Goal: Transaction & Acquisition: Obtain resource

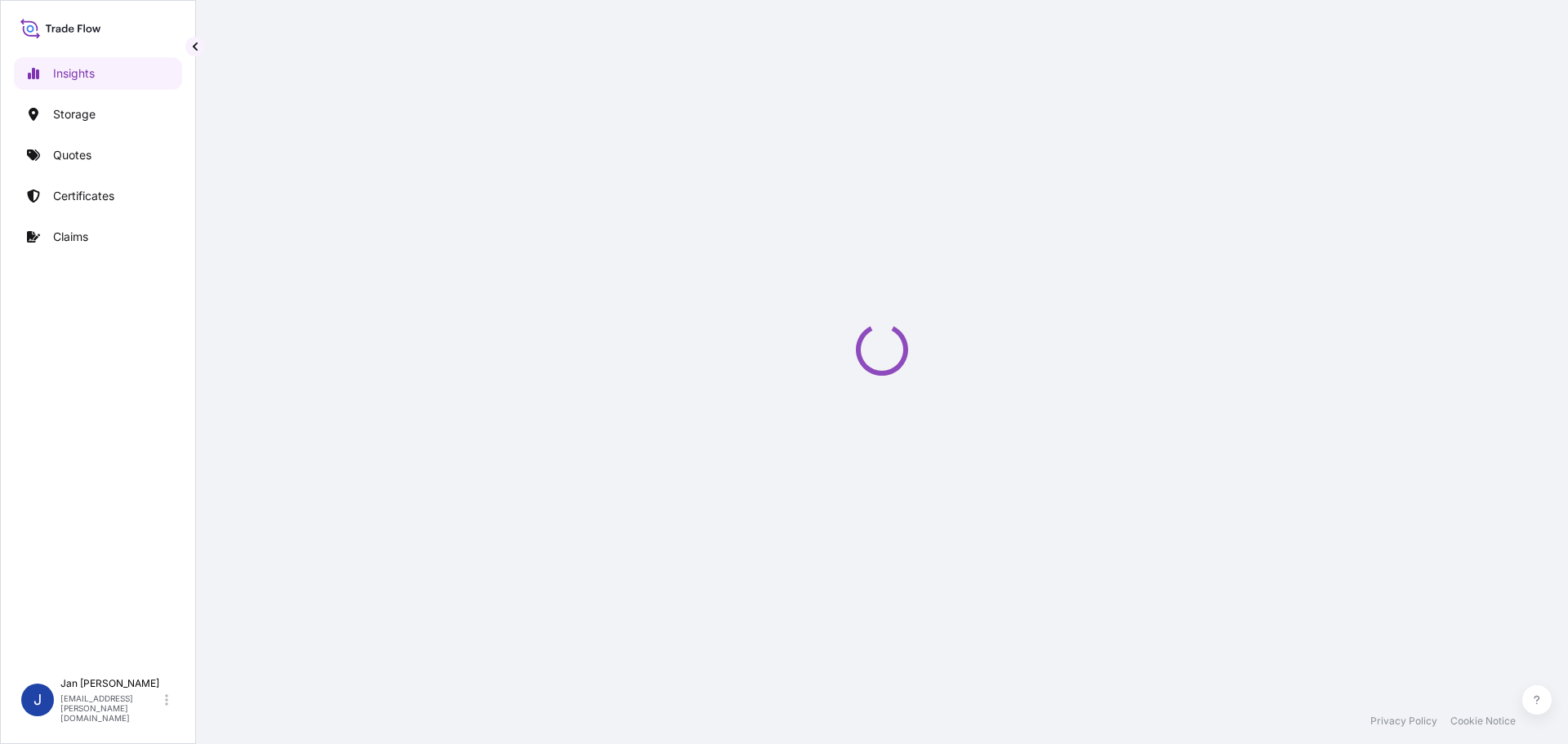
select select "2025"
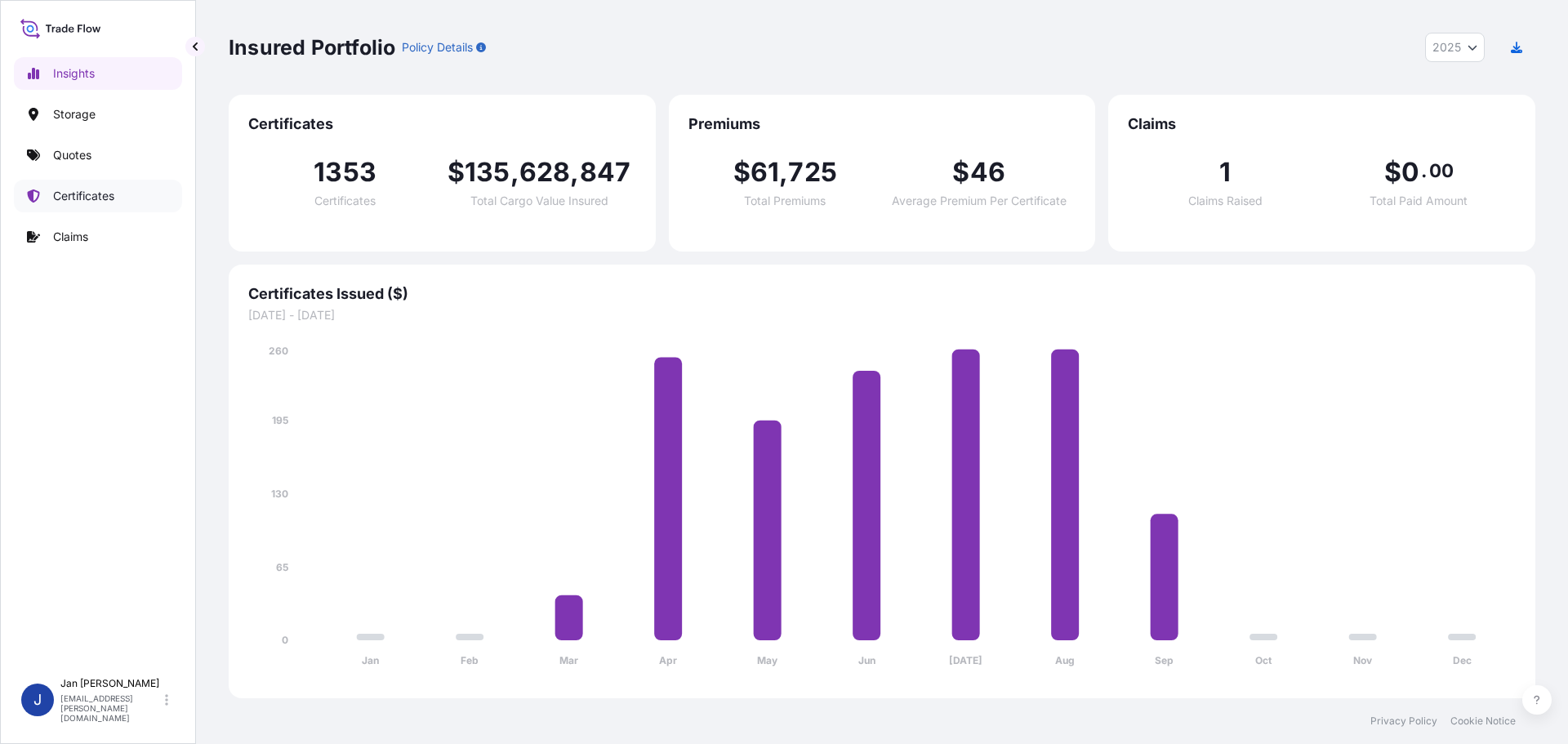
click at [98, 197] on p "Certificates" at bounding box center [84, 196] width 61 height 16
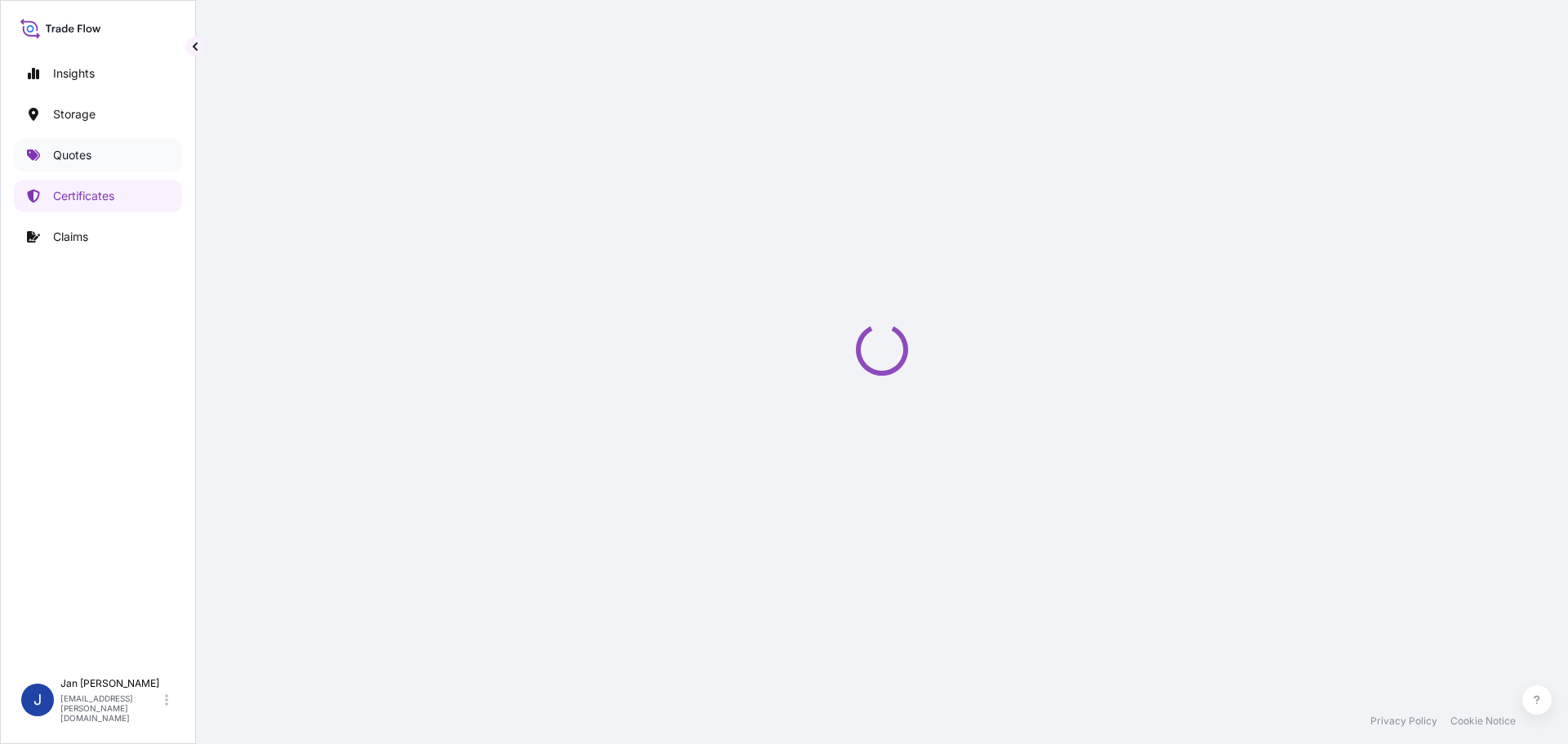
click at [80, 152] on p "Quotes" at bounding box center [72, 155] width 39 height 16
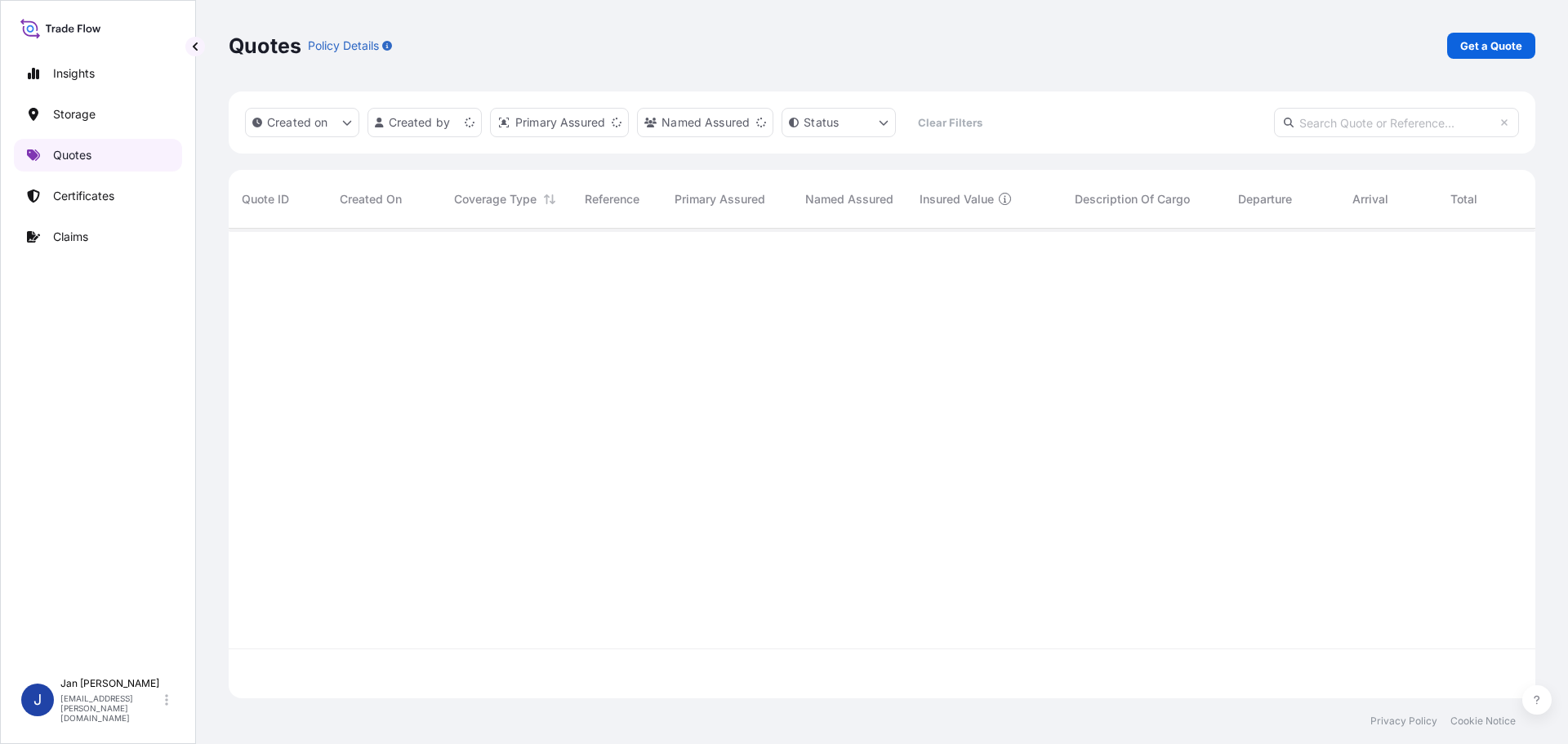
scroll to position [467, 1294]
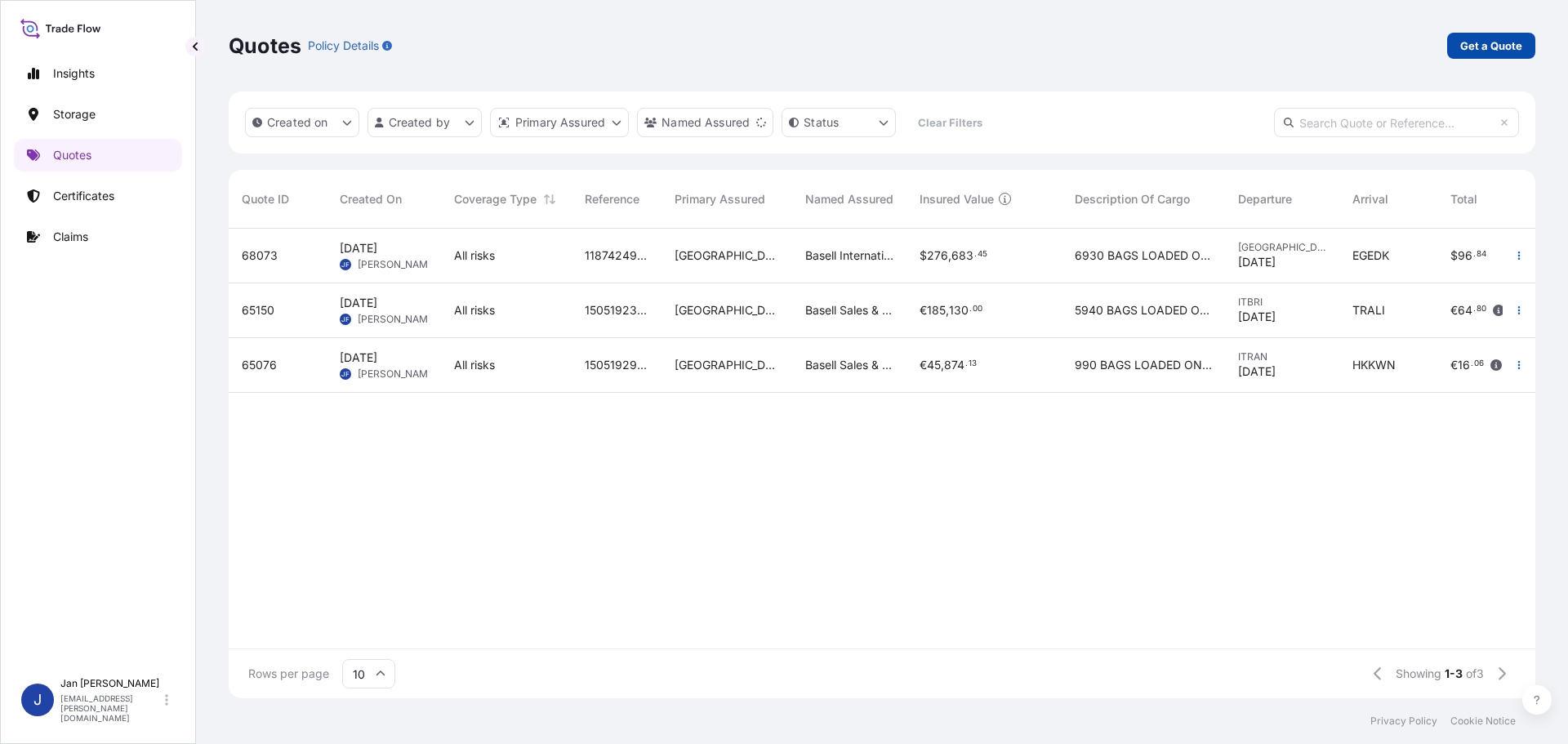
click at [1495, 51] on p "Get a Quote" at bounding box center [1491, 46] width 62 height 16
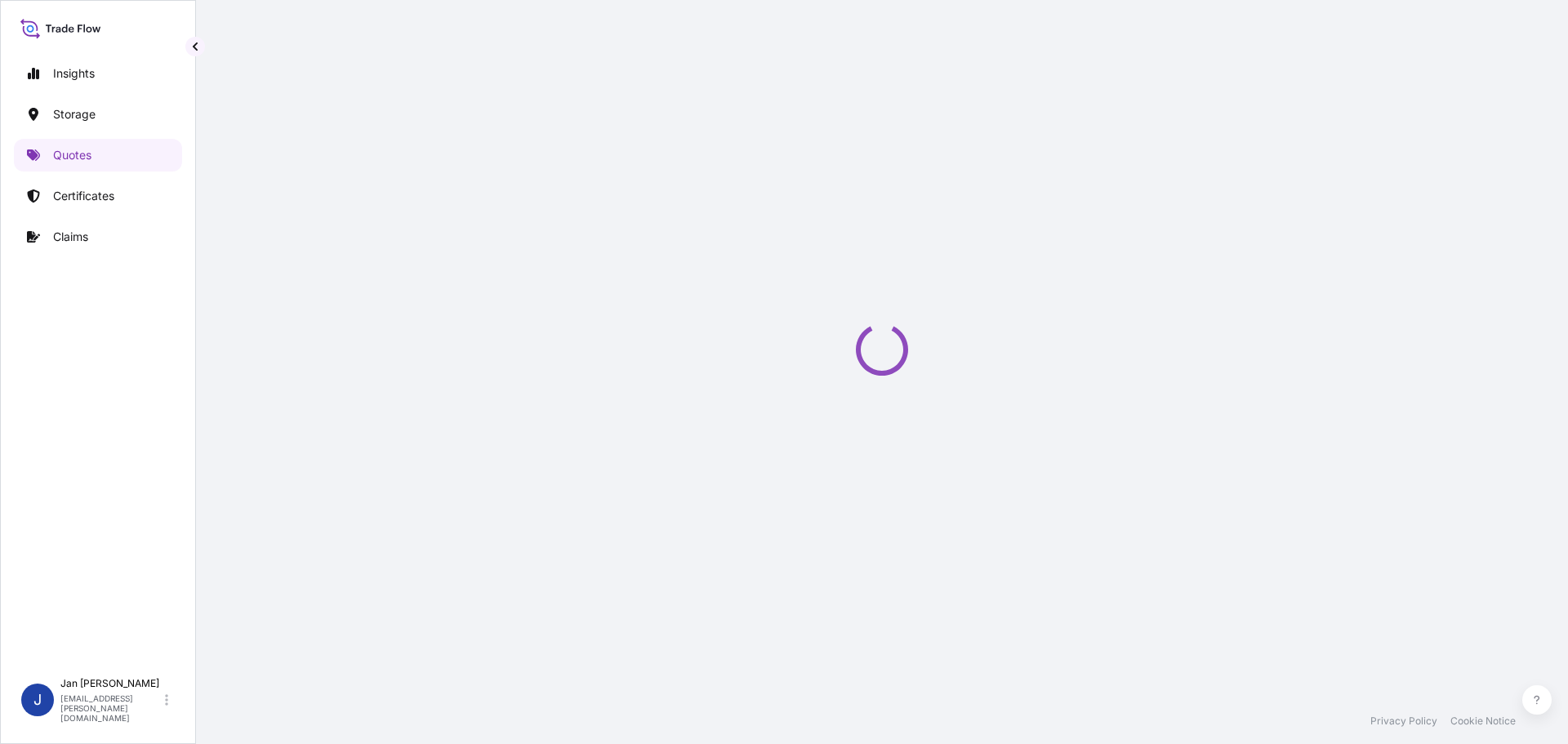
select select "Water"
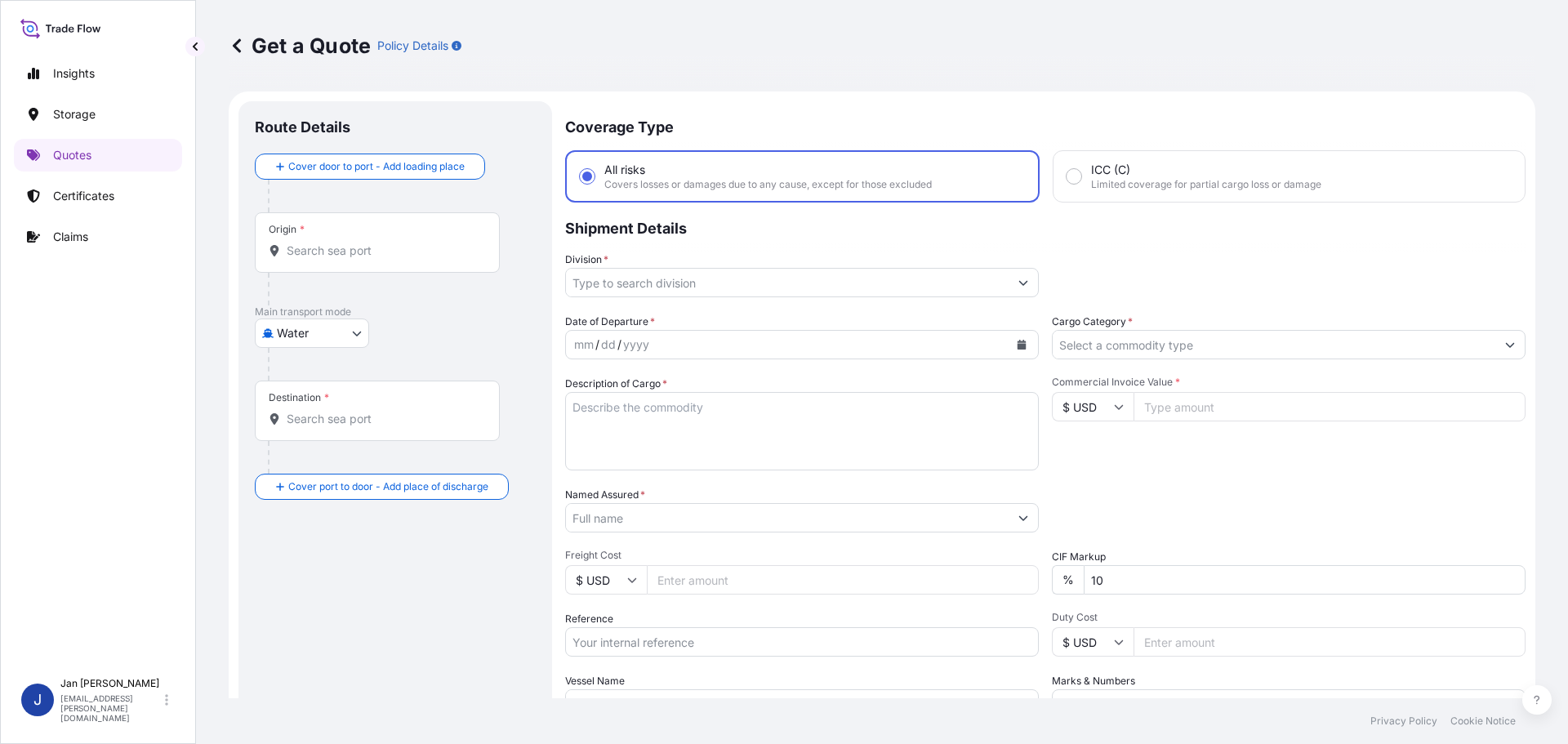
scroll to position [26, 0]
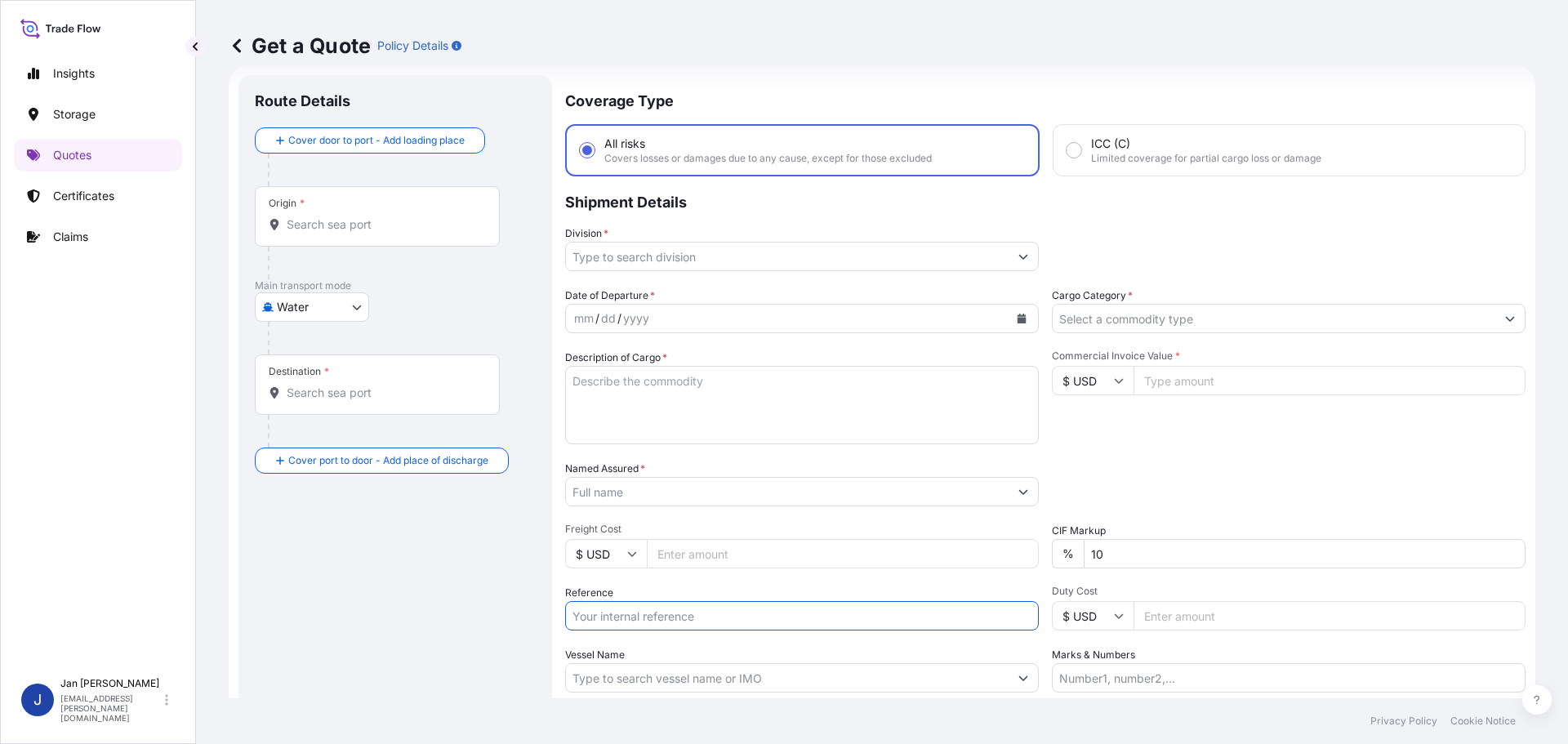
click at [596, 607] on input "Reference" at bounding box center [802, 616] width 474 height 30
paste input "1187418247"
type input "1187418247 /"
click at [1044, 519] on div "Date of Departure * mm / dd / yyyy Cargo Category * Description of Cargo * Comm…" at bounding box center [1045, 489] width 960 height 405
click at [408, 204] on div "Origin *" at bounding box center [376, 216] width 245 height 60
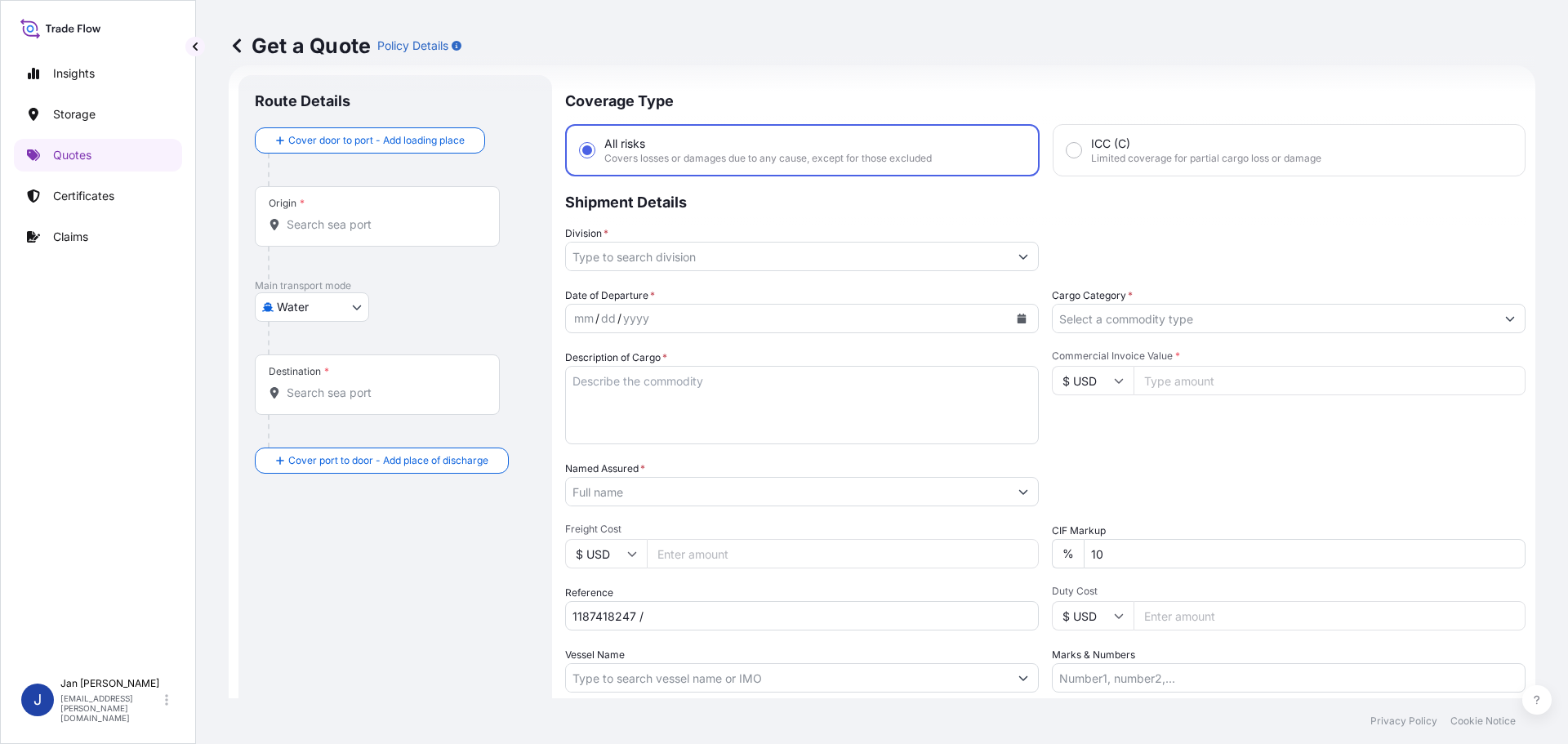
click at [408, 217] on input "Origin *" at bounding box center [384, 225] width 193 height 16
paste input "FOS SUR MER"
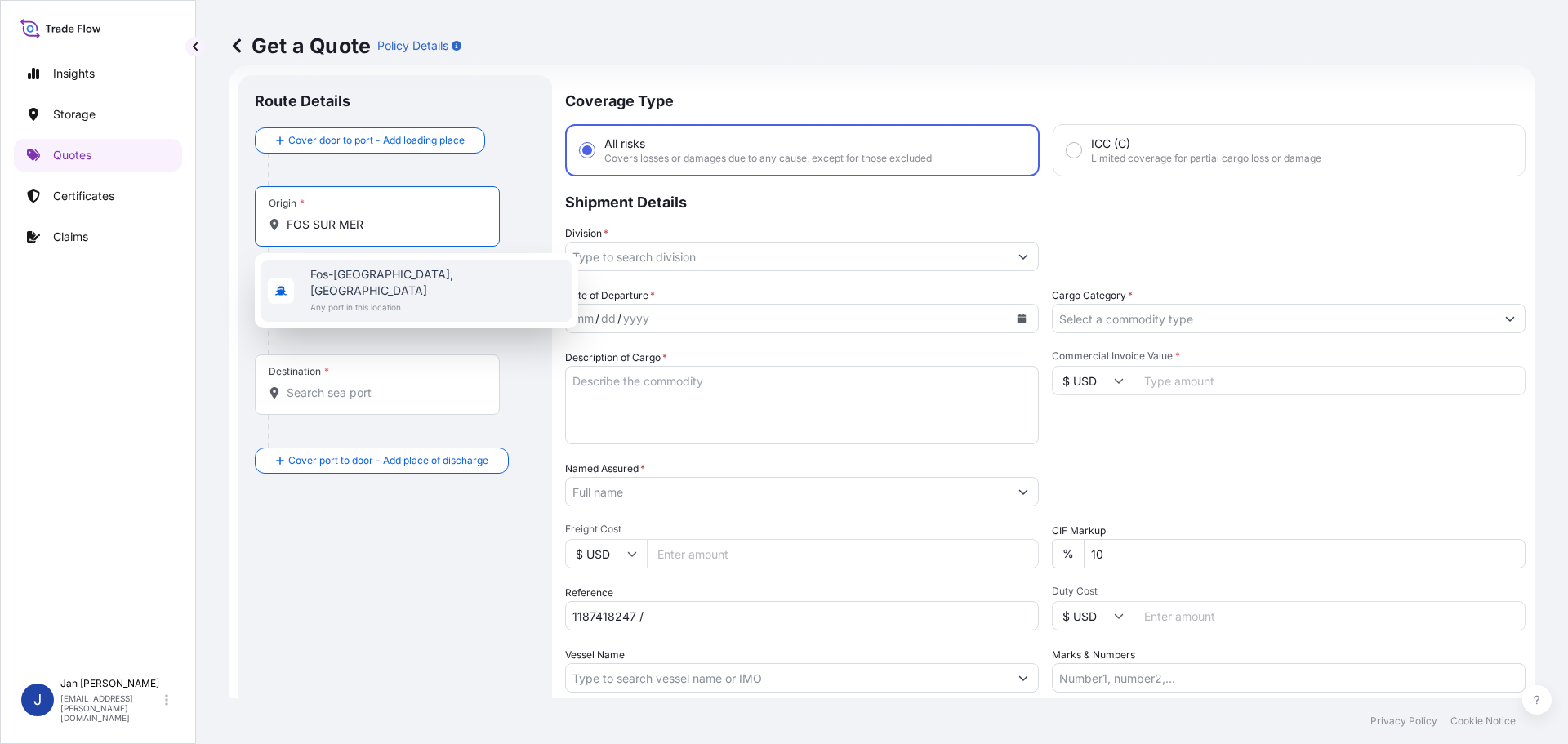
click at [419, 299] on span "Any port in this location" at bounding box center [438, 307] width 255 height 16
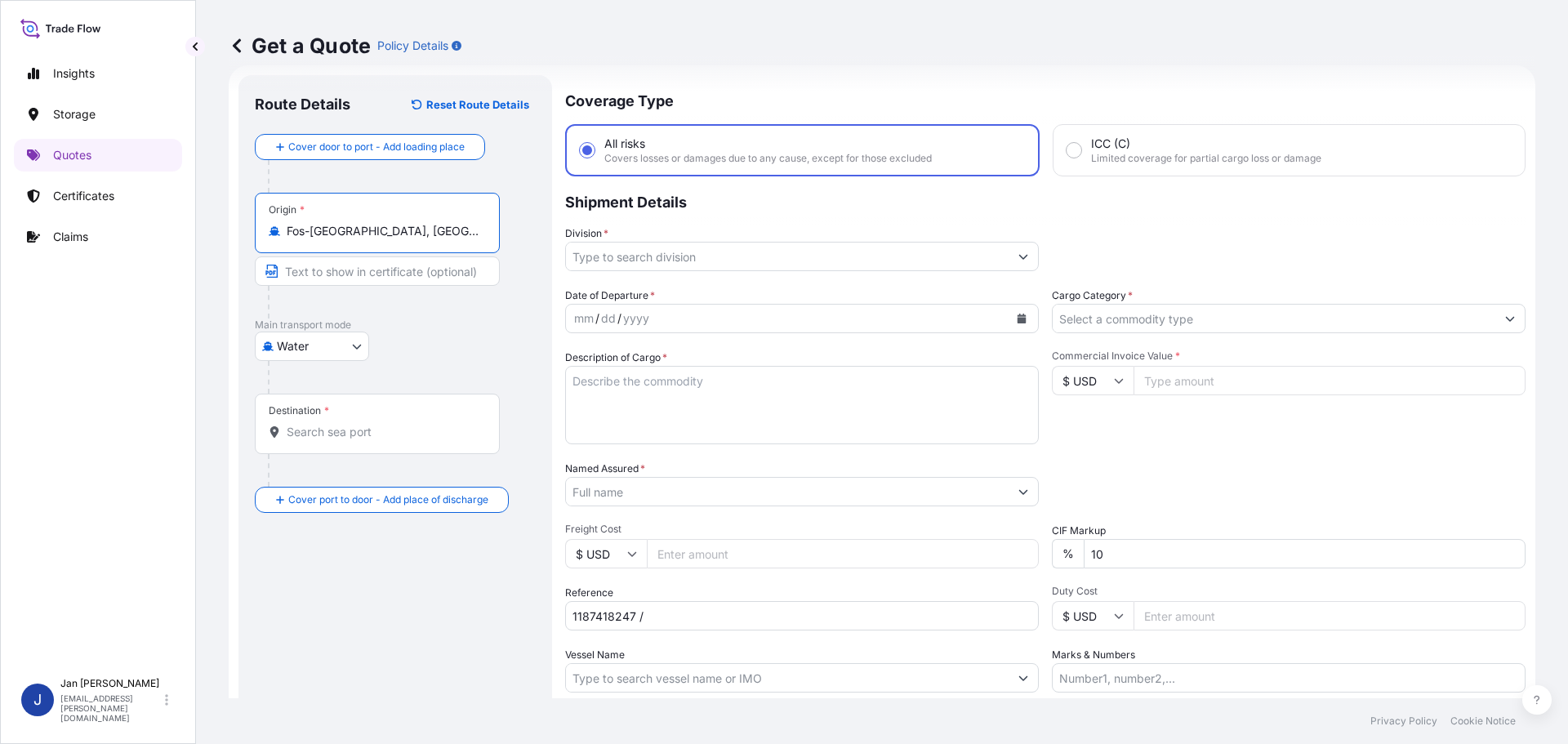
type input "Fos-sur-Mer, France"
click at [463, 447] on div "Destination *" at bounding box center [376, 423] width 245 height 60
click at [463, 441] on input "Destination *" at bounding box center [384, 432] width 193 height 16
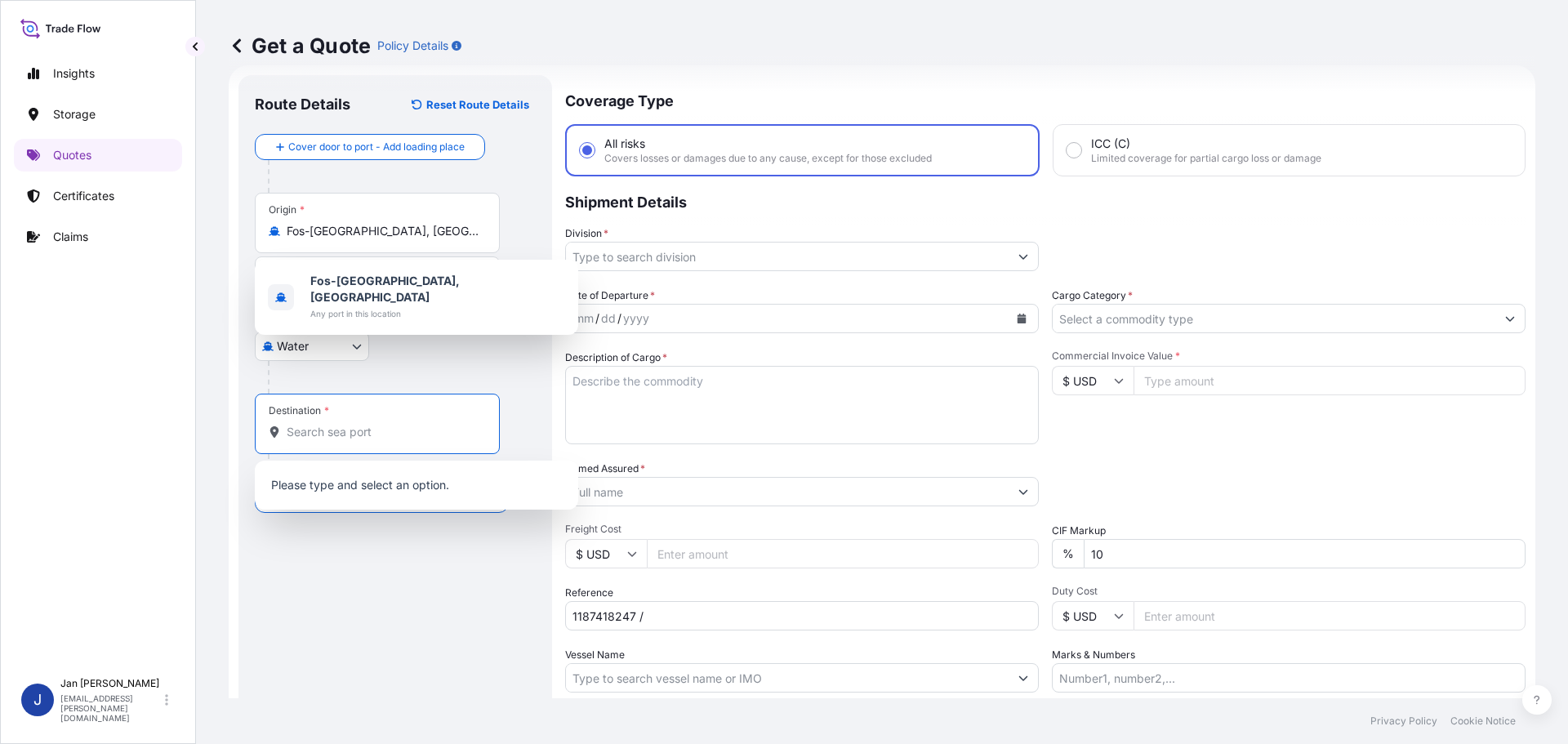
paste input "THESSALONIKI, GREECE"
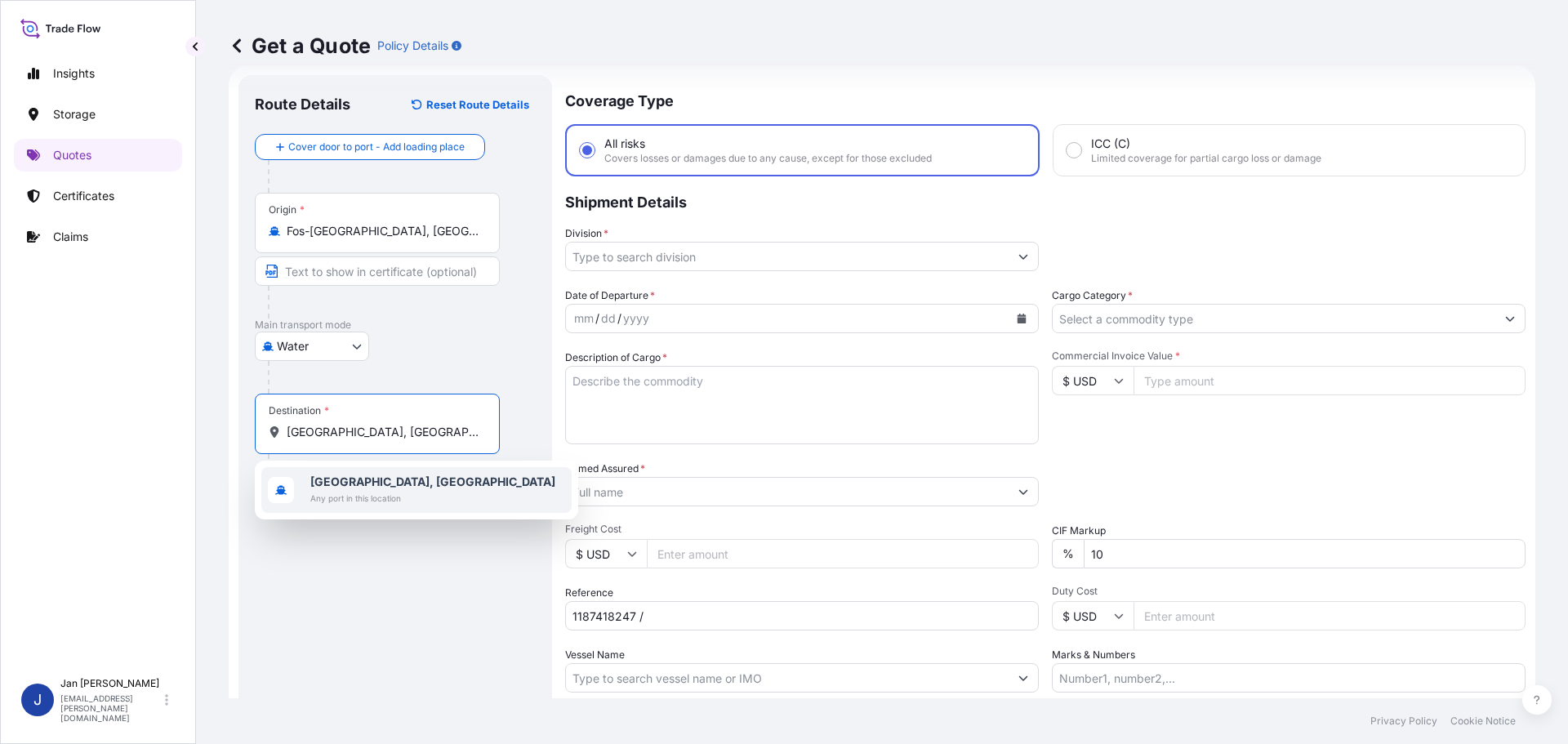
click at [322, 488] on span "Thessaloniki, Greece" at bounding box center [432, 482] width 245 height 16
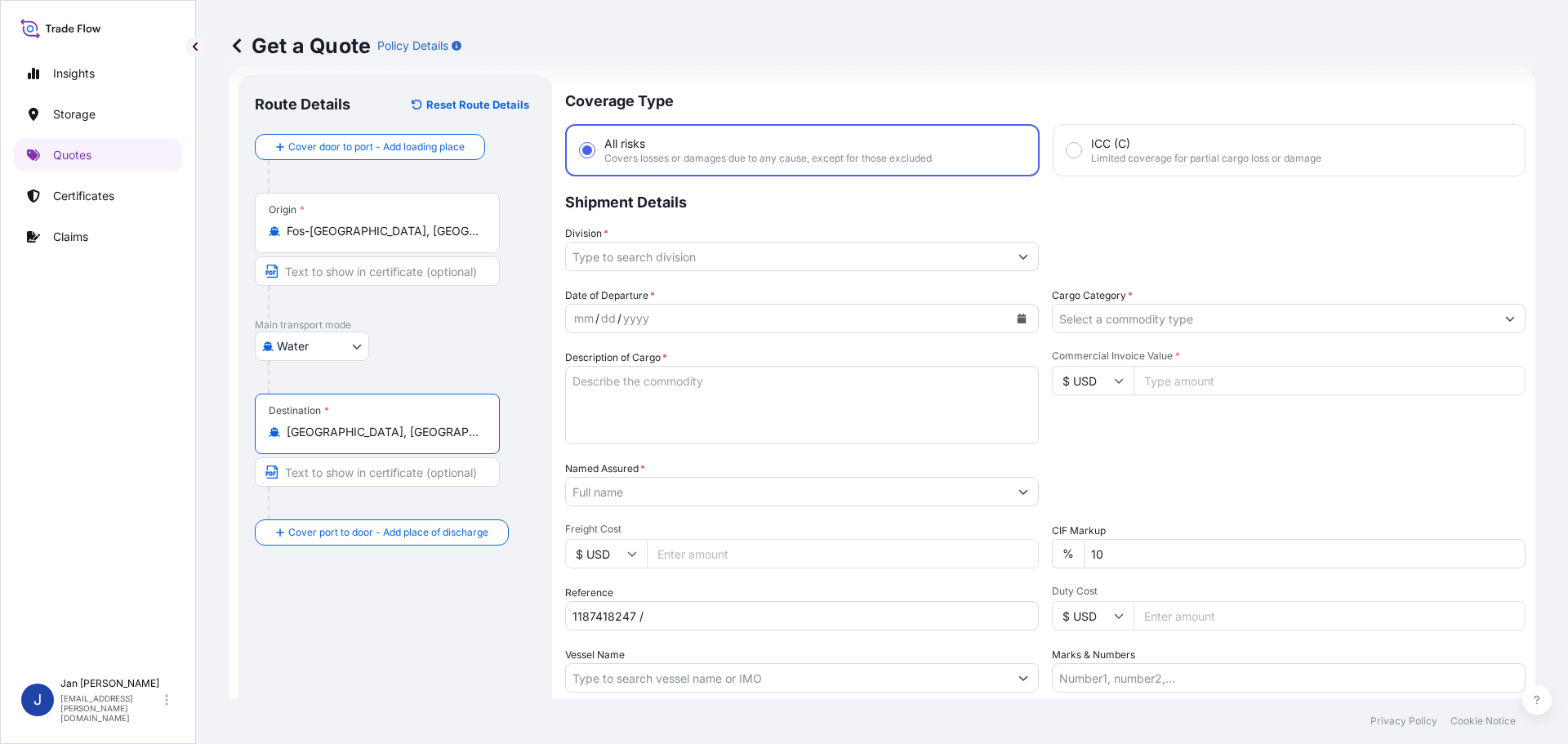
type input "Thessaloniki, Greece"
click at [409, 316] on div at bounding box center [384, 302] width 232 height 33
click at [652, 683] on input "Vessel Name" at bounding box center [787, 678] width 442 height 30
paste input "CMA CGM JULES VERNE"
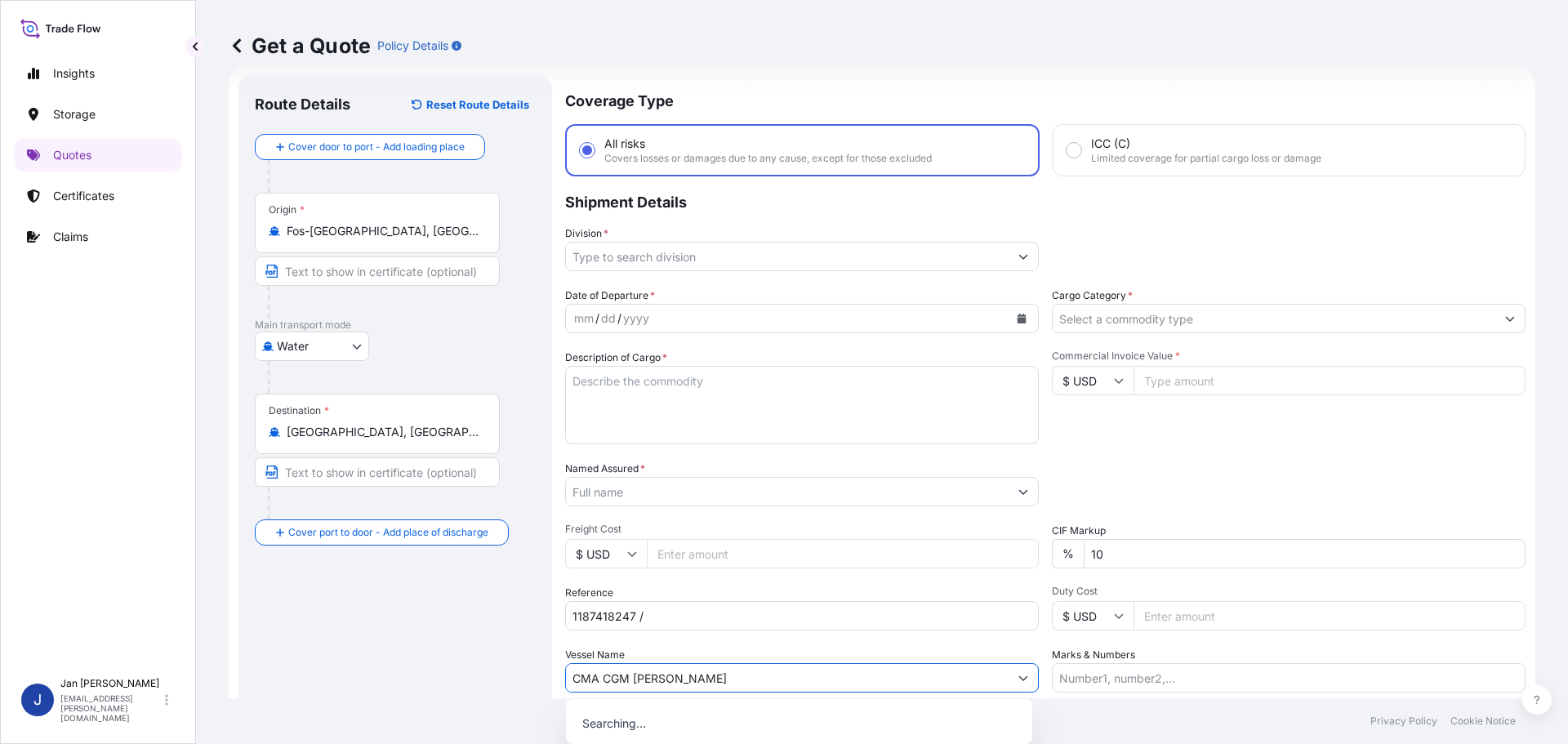
type input "CMA CGM JULES VERNE"
click at [663, 649] on div "Vessel Name CMA CGM JULES VERNE" at bounding box center [802, 670] width 474 height 46
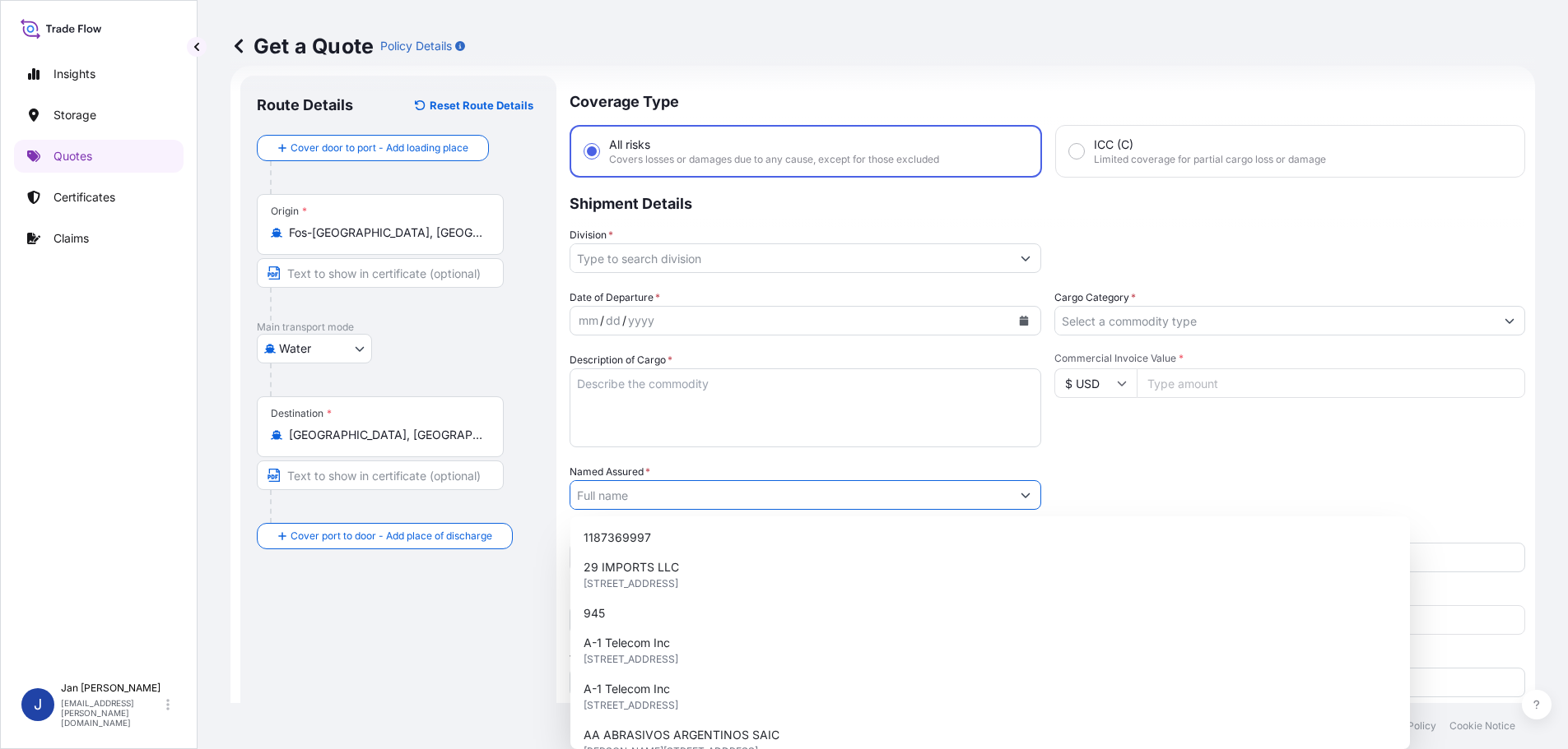
click at [709, 499] on input "Named Assured *" at bounding box center [790, 494] width 440 height 30
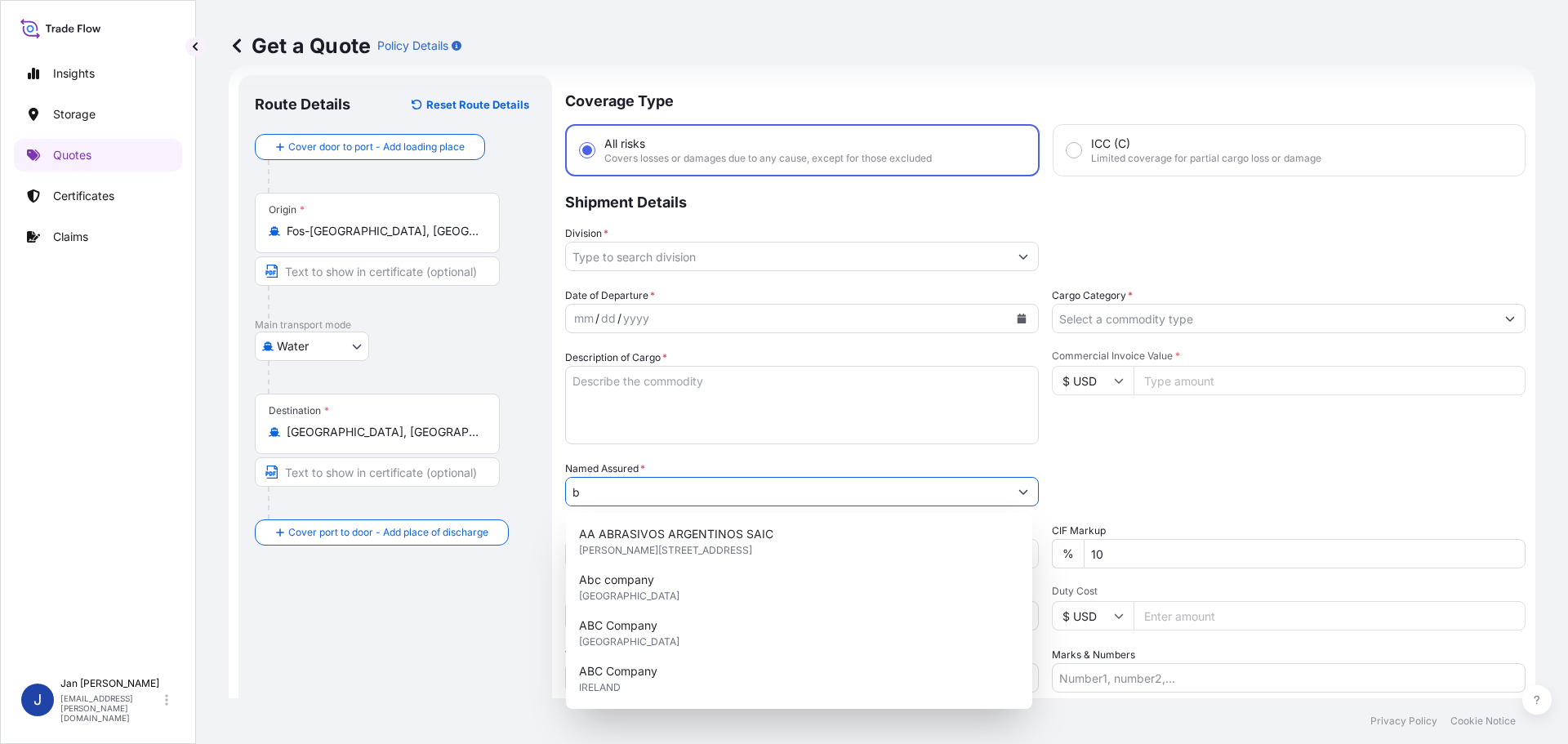
click at [734, 486] on input "b" at bounding box center [787, 491] width 442 height 30
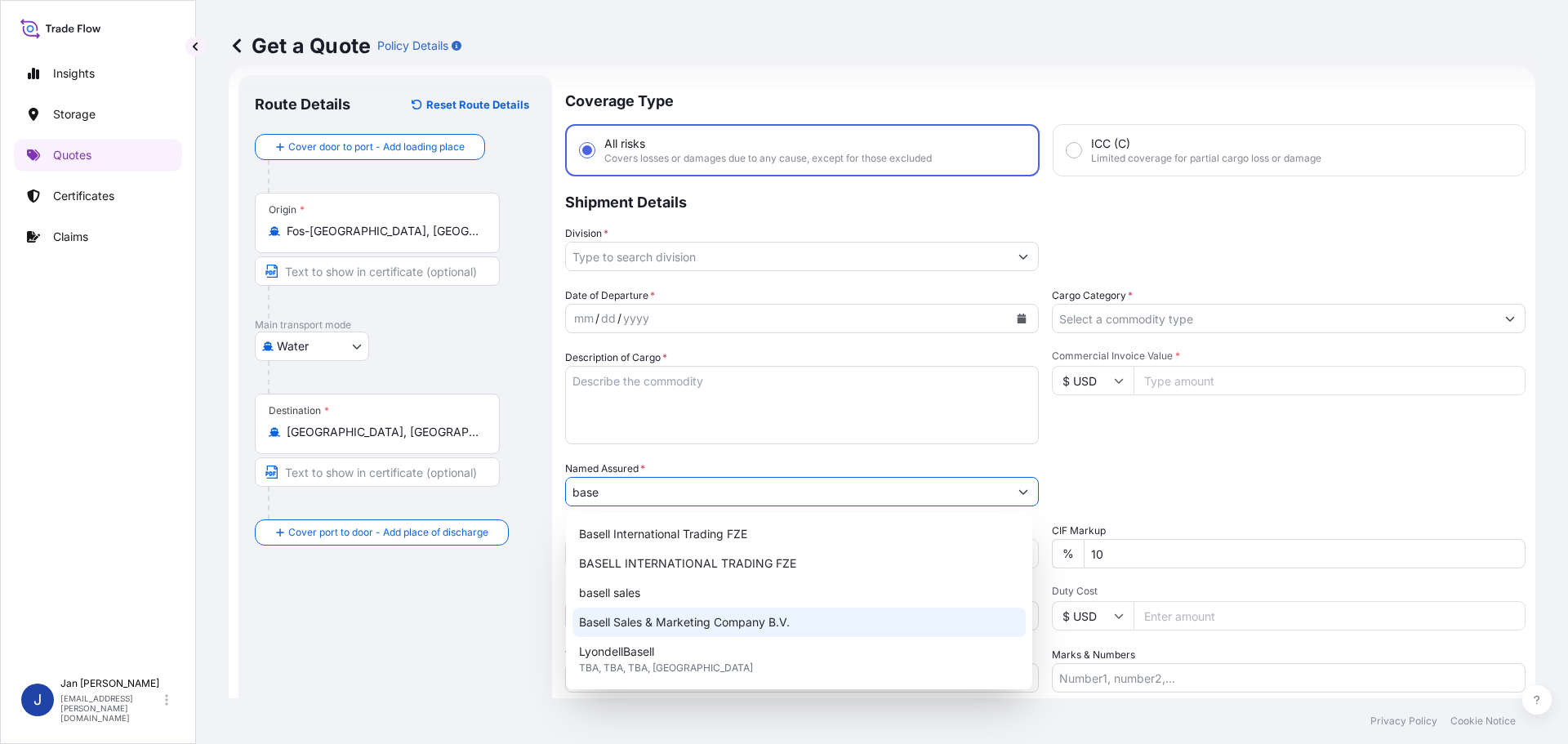
click at [765, 631] on div "Basell Sales & Marketing Company B.V." at bounding box center [799, 622] width 453 height 30
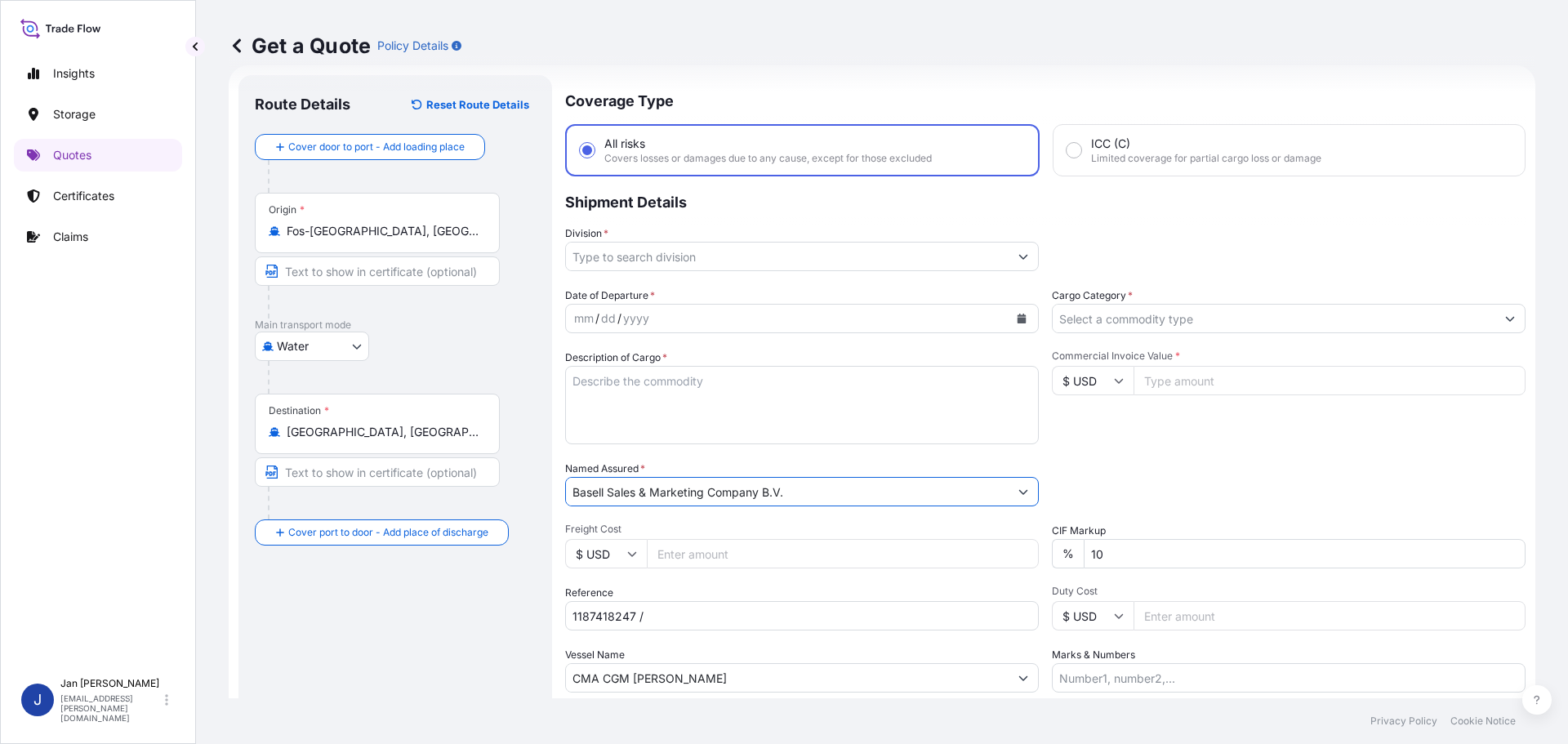
type input "Basell Sales & Marketing Company B.V."
click at [1247, 475] on div "Packing Category Type to search a container mode Please select a primary mode o…" at bounding box center [1288, 483] width 474 height 46
click at [1017, 320] on icon "Calendar" at bounding box center [1022, 318] width 9 height 10
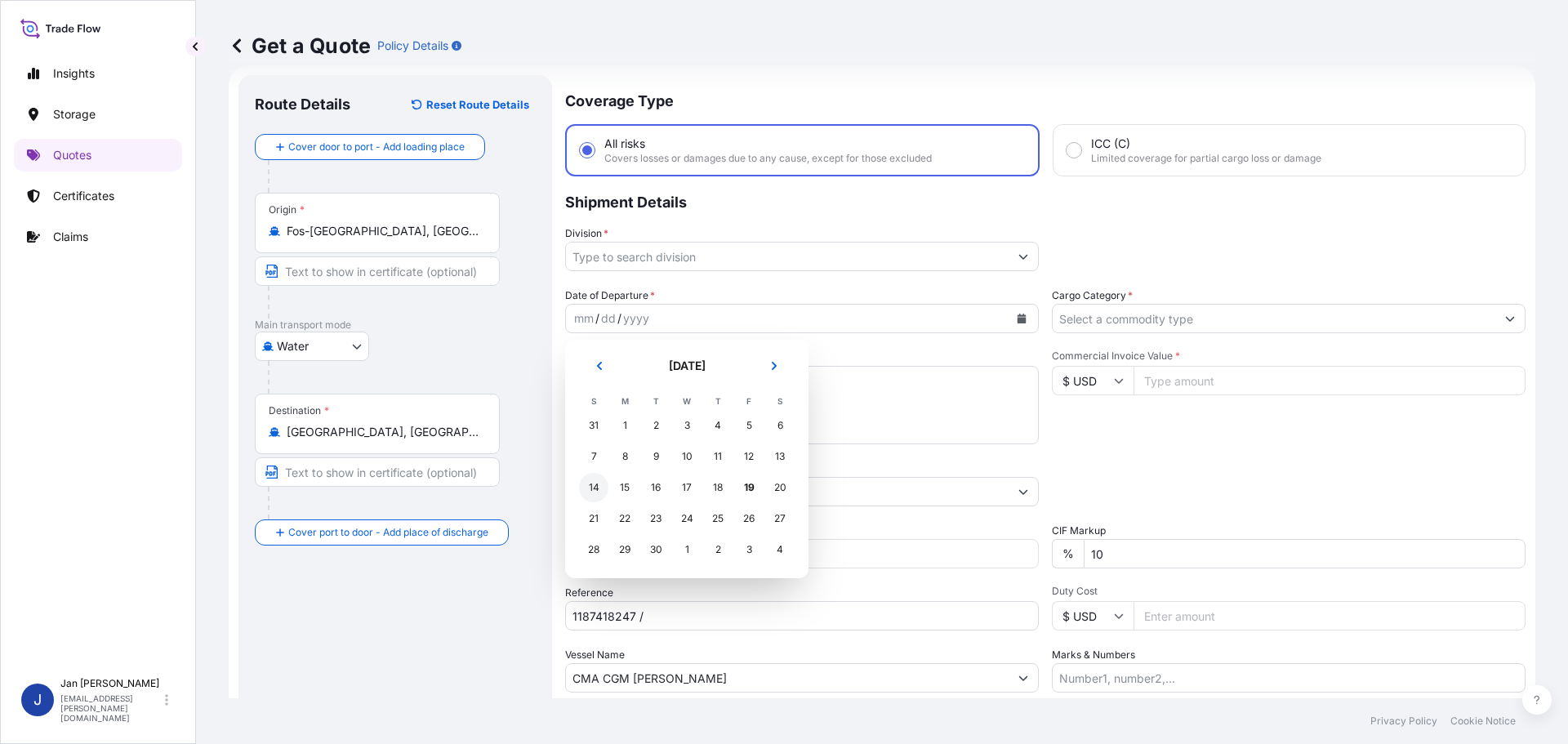
click at [617, 489] on div "15" at bounding box center [625, 488] width 30 height 30
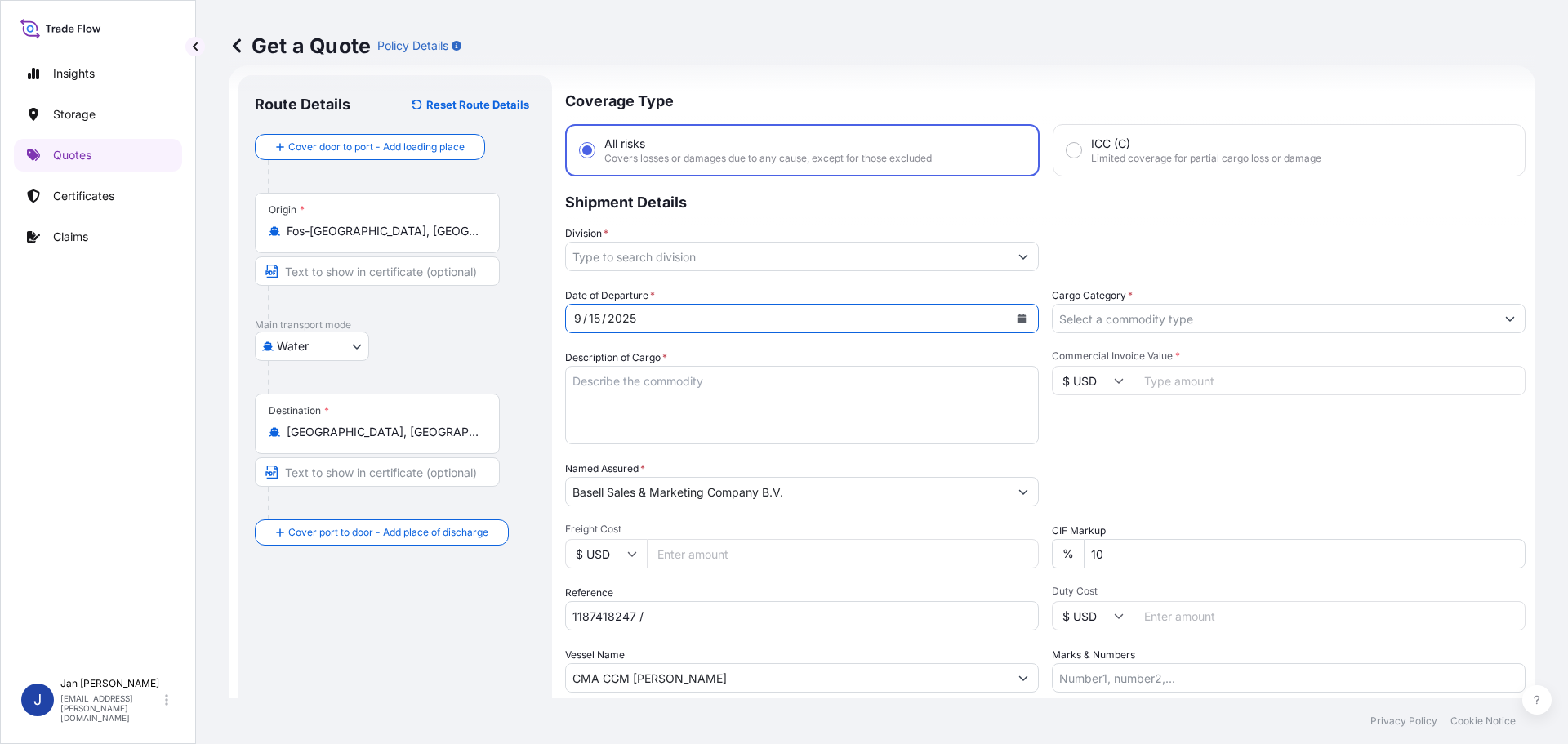
click at [1278, 405] on div "Commercial Invoice Value * $ USD" at bounding box center [1288, 396] width 474 height 95
click at [805, 259] on input "Division *" at bounding box center [787, 256] width 442 height 30
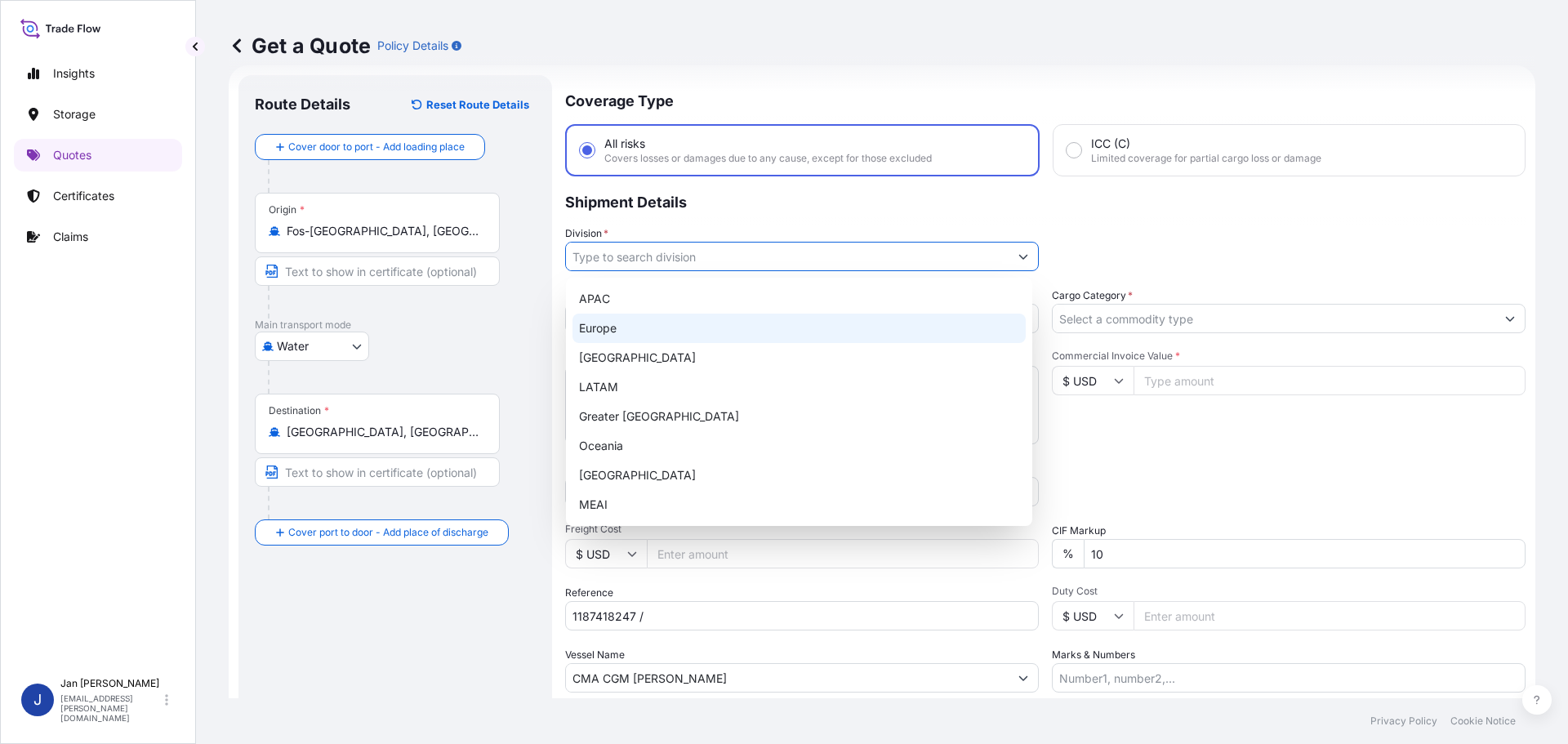
click at [737, 315] on div "Europe" at bounding box center [799, 328] width 453 height 30
type input "Europe"
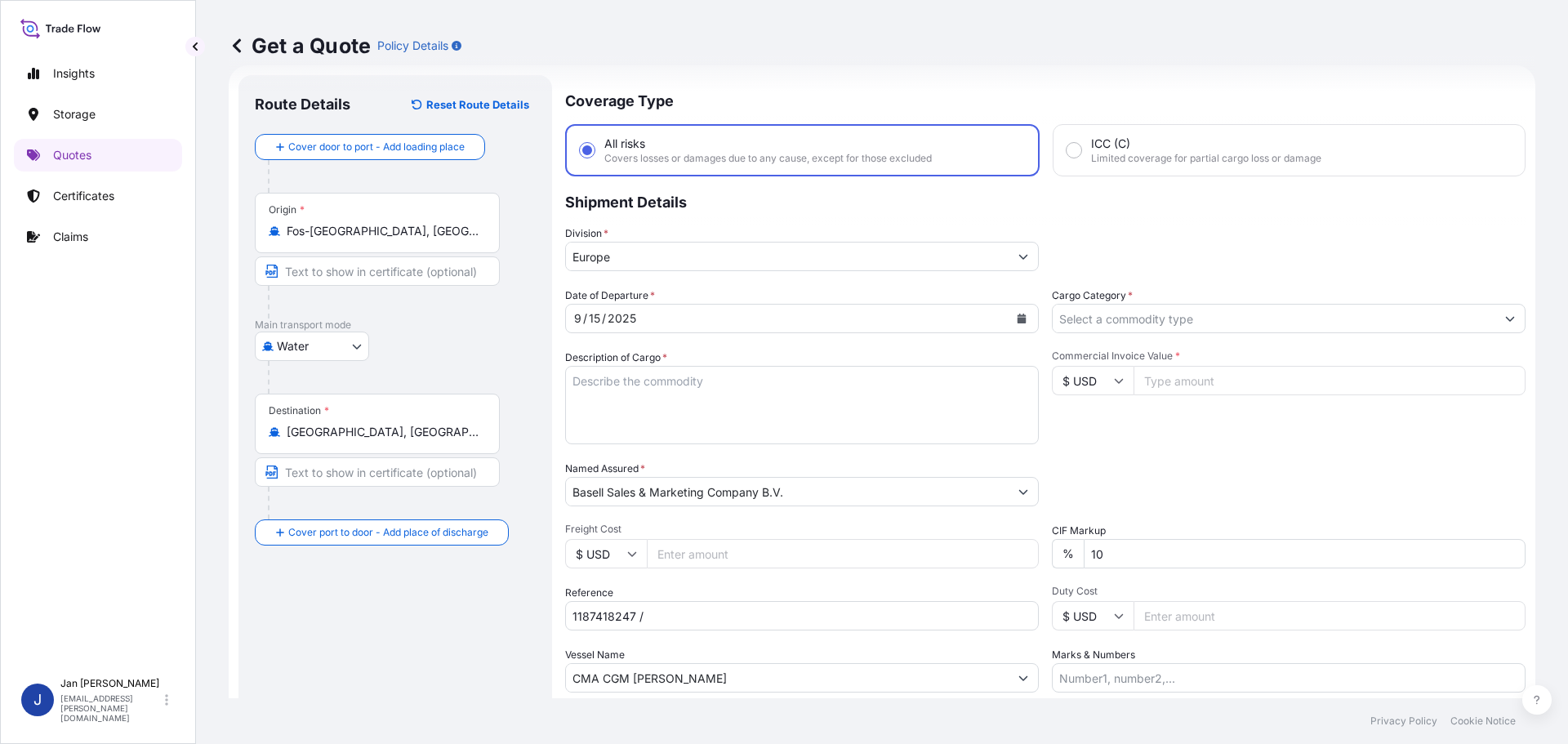
click at [1180, 303] on div "Cargo Category *" at bounding box center [1288, 310] width 474 height 46
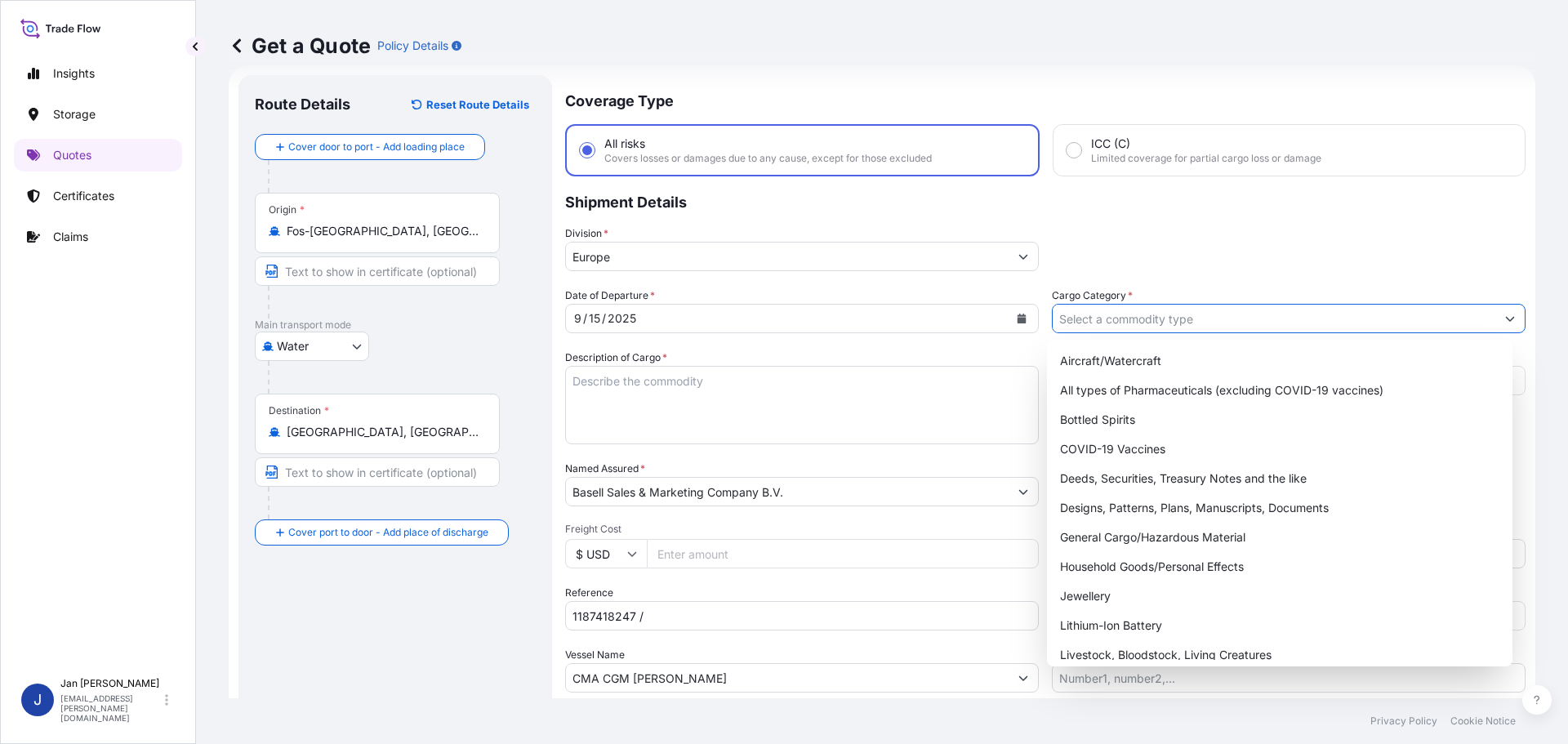
click at [1180, 305] on input "Cargo Category *" at bounding box center [1274, 319] width 442 height 30
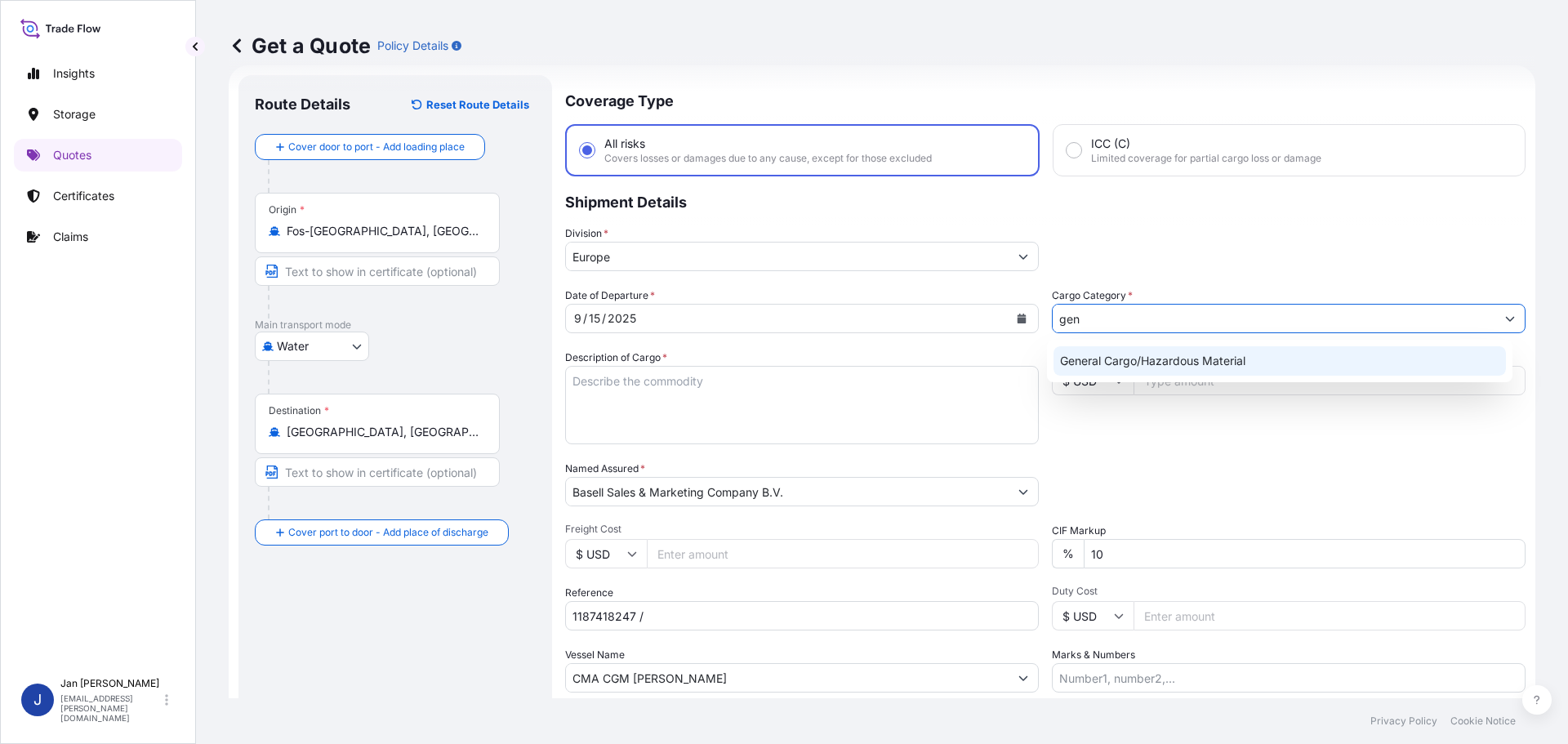
click at [1162, 350] on div "General Cargo/Hazardous Material" at bounding box center [1280, 361] width 453 height 30
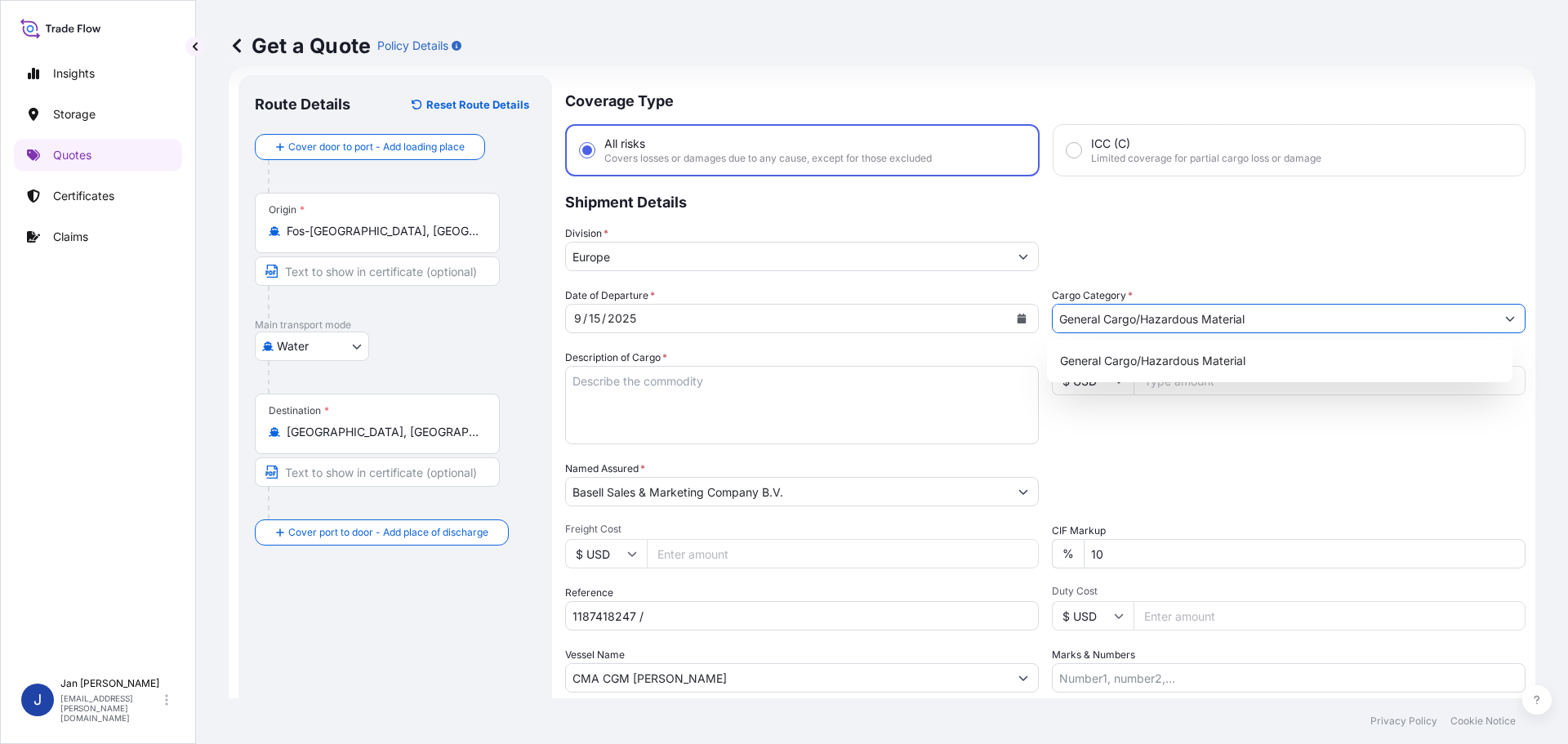
type input "General Cargo/Hazardous Material"
click at [1203, 238] on div "Division * Europe" at bounding box center [1045, 248] width 960 height 46
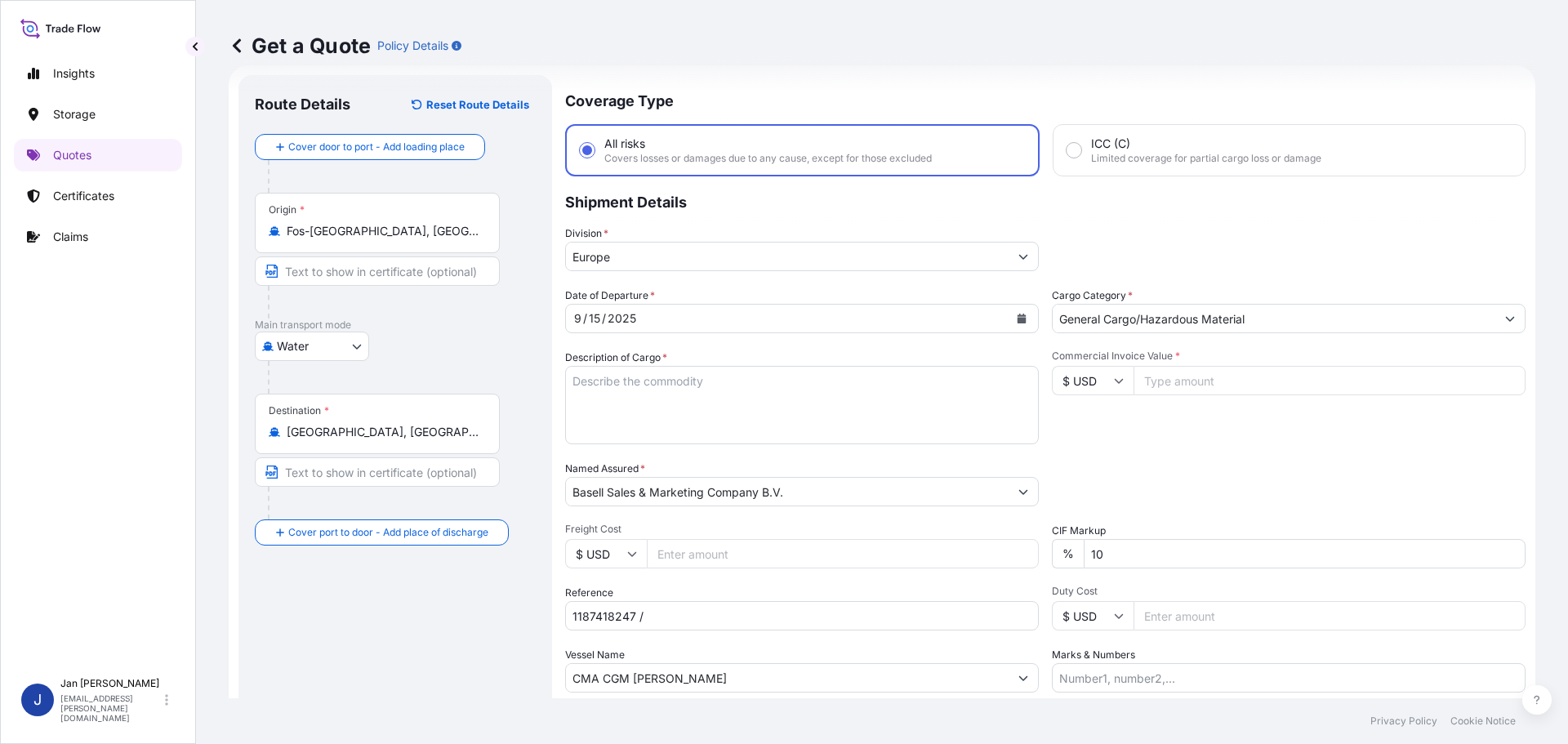
click at [1221, 371] on input "Commercial Invoice Value *" at bounding box center [1330, 380] width 392 height 30
paste input "30278412"
click at [1410, 364] on div "Commercial Invoice Value * $ USD 30278412" at bounding box center [1288, 396] width 474 height 95
click at [1407, 376] on input "30278412" at bounding box center [1330, 380] width 392 height 30
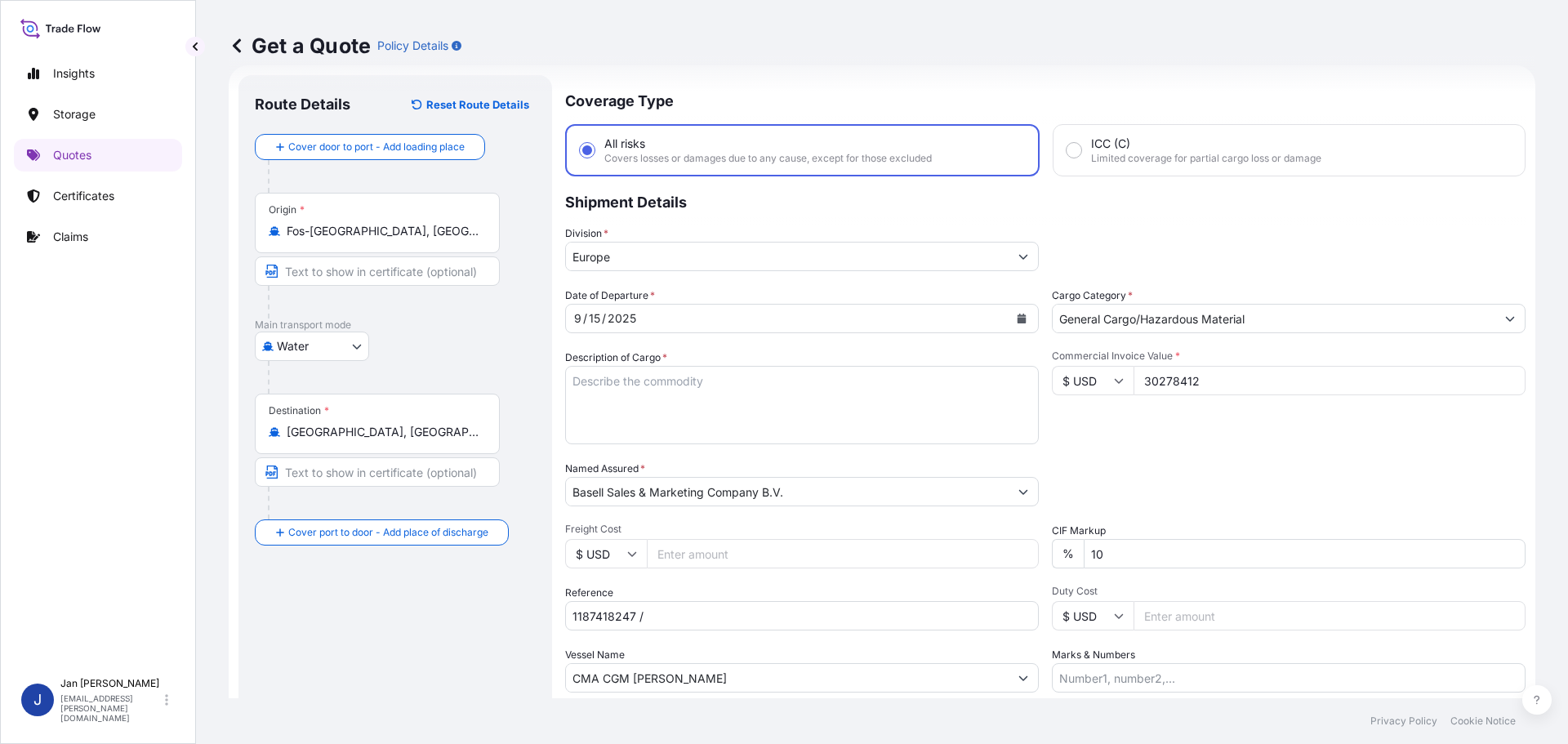
paste input "302784.12"
click at [1386, 387] on input "30278412302784.12" at bounding box center [1330, 380] width 392 height 30
click at [1387, 386] on input "30278412302784.12" at bounding box center [1330, 380] width 392 height 30
paste input "number"
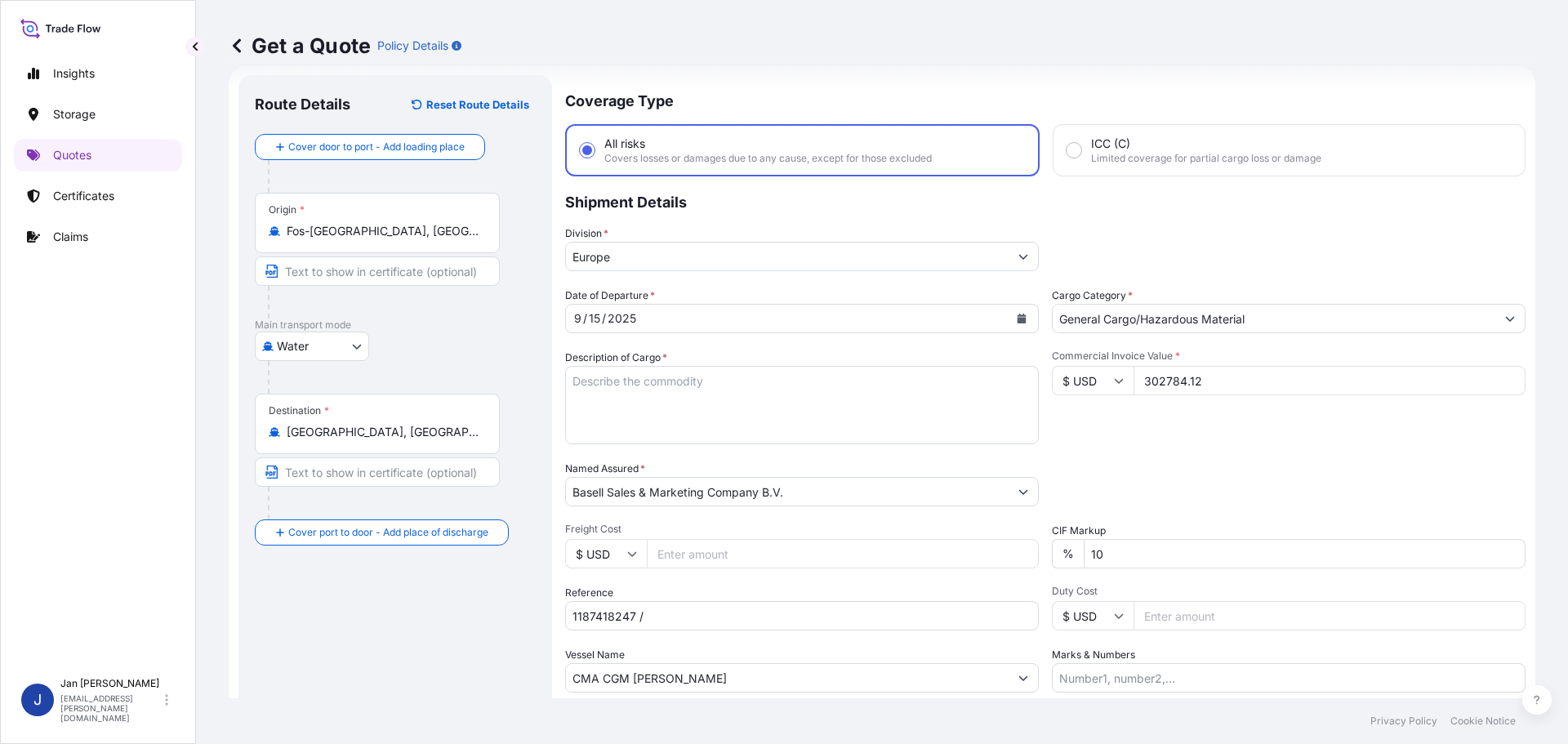
type input "302784.12"
click at [1305, 441] on div "Commercial Invoice Value * $ USD 302784.12" at bounding box center [1288, 396] width 474 height 95
click at [1104, 389] on input "$ USD" at bounding box center [1092, 380] width 81 height 30
click at [1082, 432] on div "€ EUR" at bounding box center [1087, 425] width 69 height 31
type input "€ EUR"
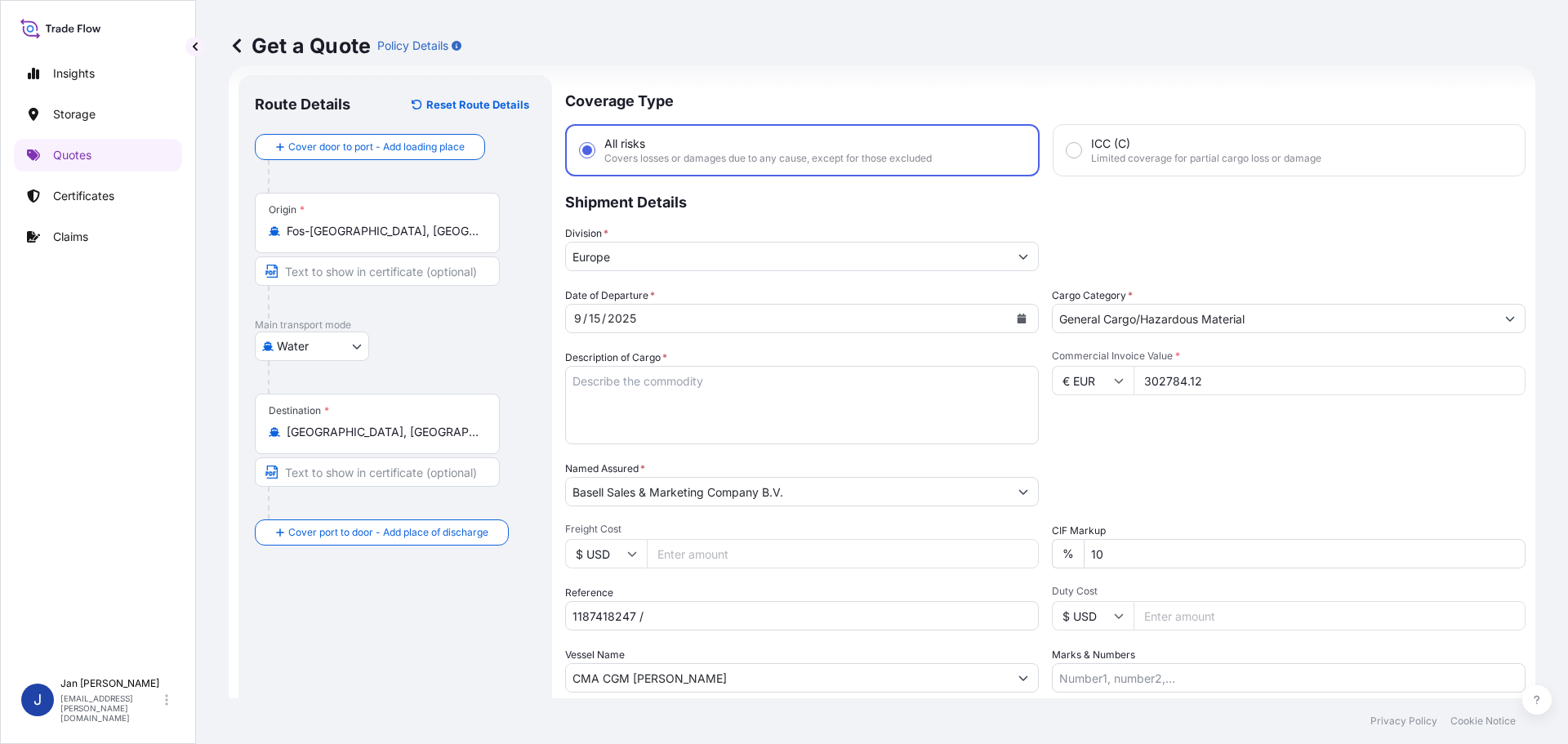
click at [1227, 485] on div "Packing Category Type to search a container mode Please select a primary mode o…" at bounding box center [1288, 483] width 474 height 46
click at [719, 605] on input "1187418247 /" at bounding box center [802, 616] width 474 height 30
paste input "5013148946 / 304235510"
type input "1187418247 / 5013148946 / 304235510"
click at [864, 435] on textarea "Description of Cargo *" at bounding box center [802, 405] width 474 height 79
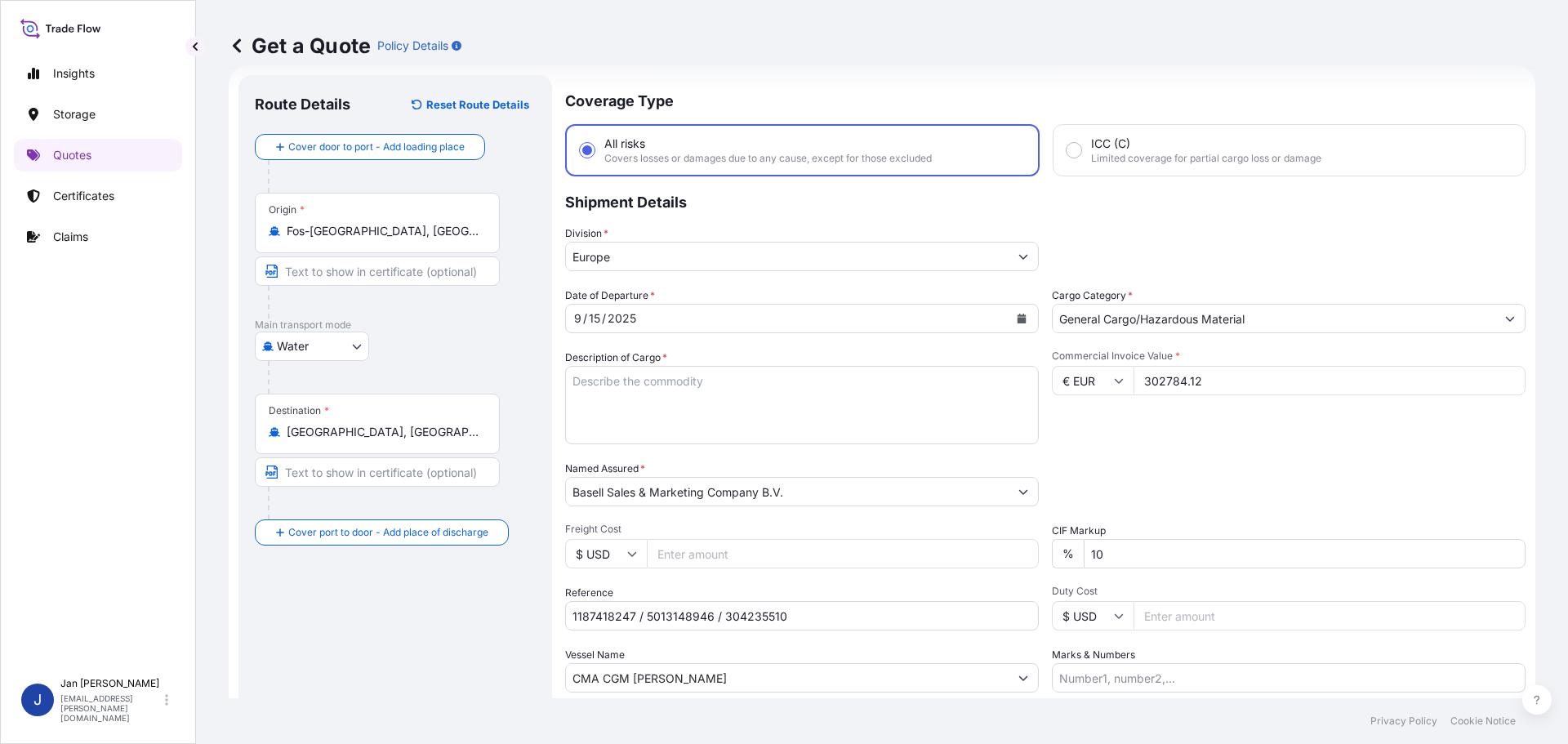
paste textarea "POLYETHYLENE 11880 BAGS LOADED ONTO 216 PALLETS LOADED INTO 12 40' HIGH CUBE CO…"
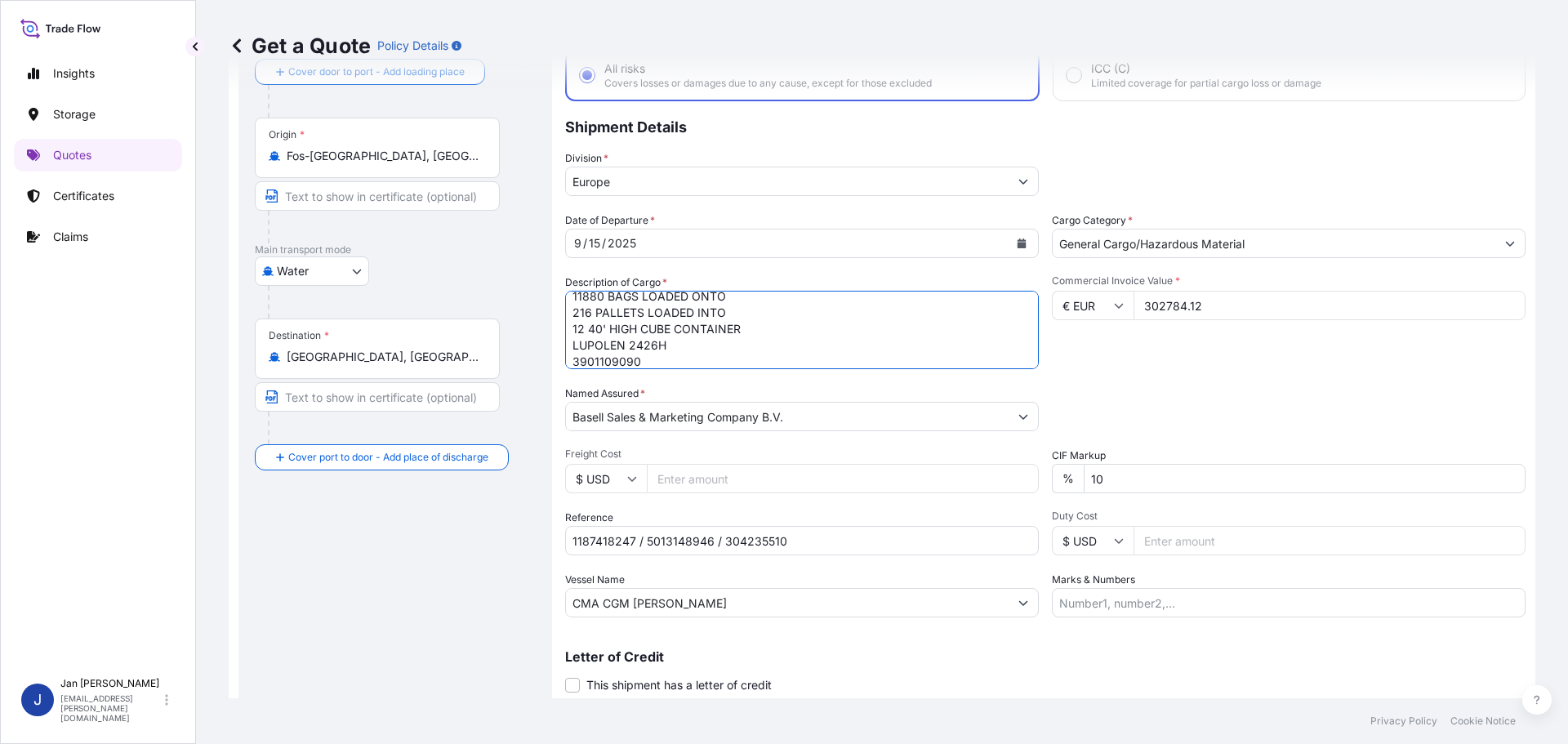
scroll to position [152, 0]
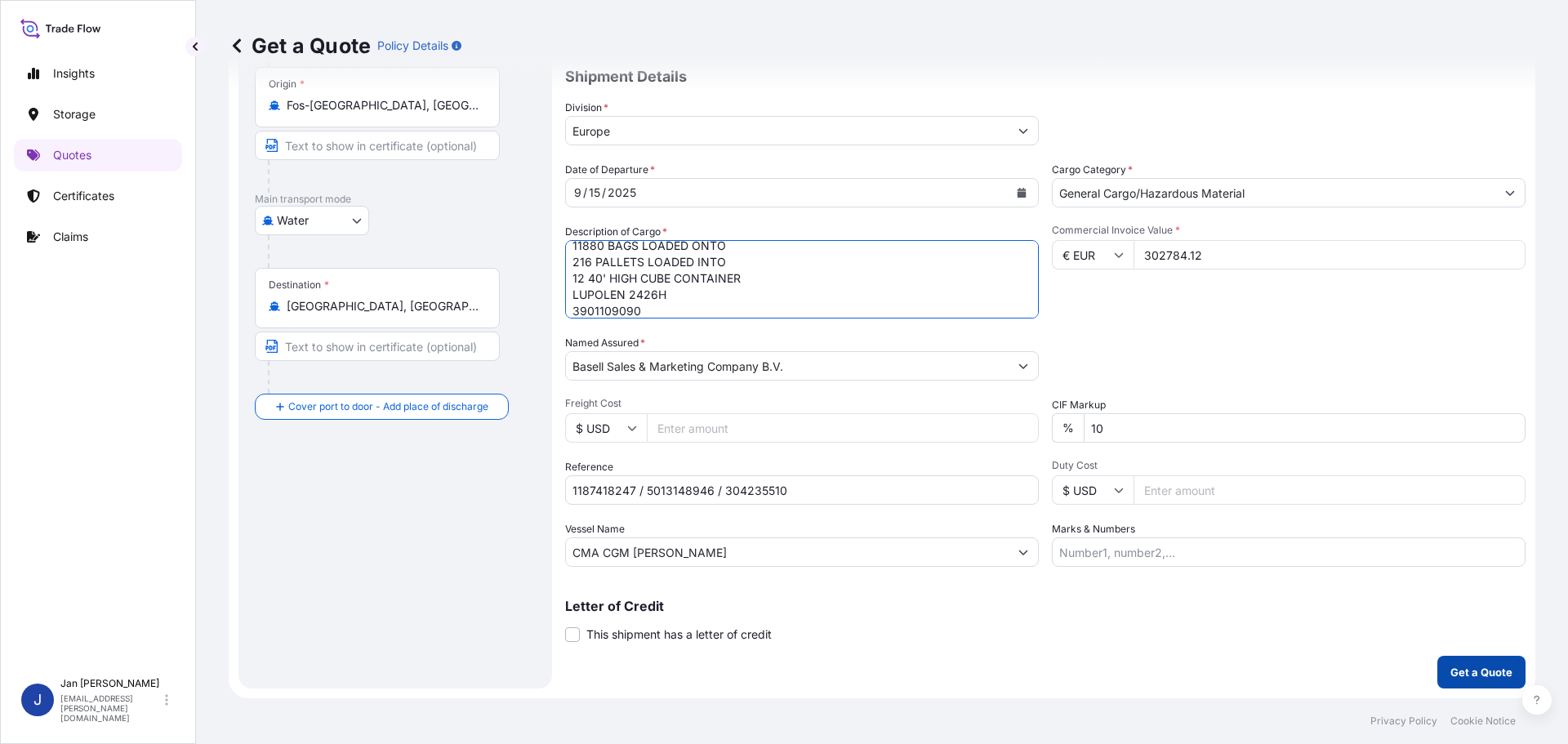
type textarea "POLYETHYLENE 11880 BAGS LOADED ONTO 216 PALLETS LOADED INTO 12 40' HIGH CUBE CO…"
click at [1437, 668] on button "Get a Quote" at bounding box center [1481, 673] width 88 height 33
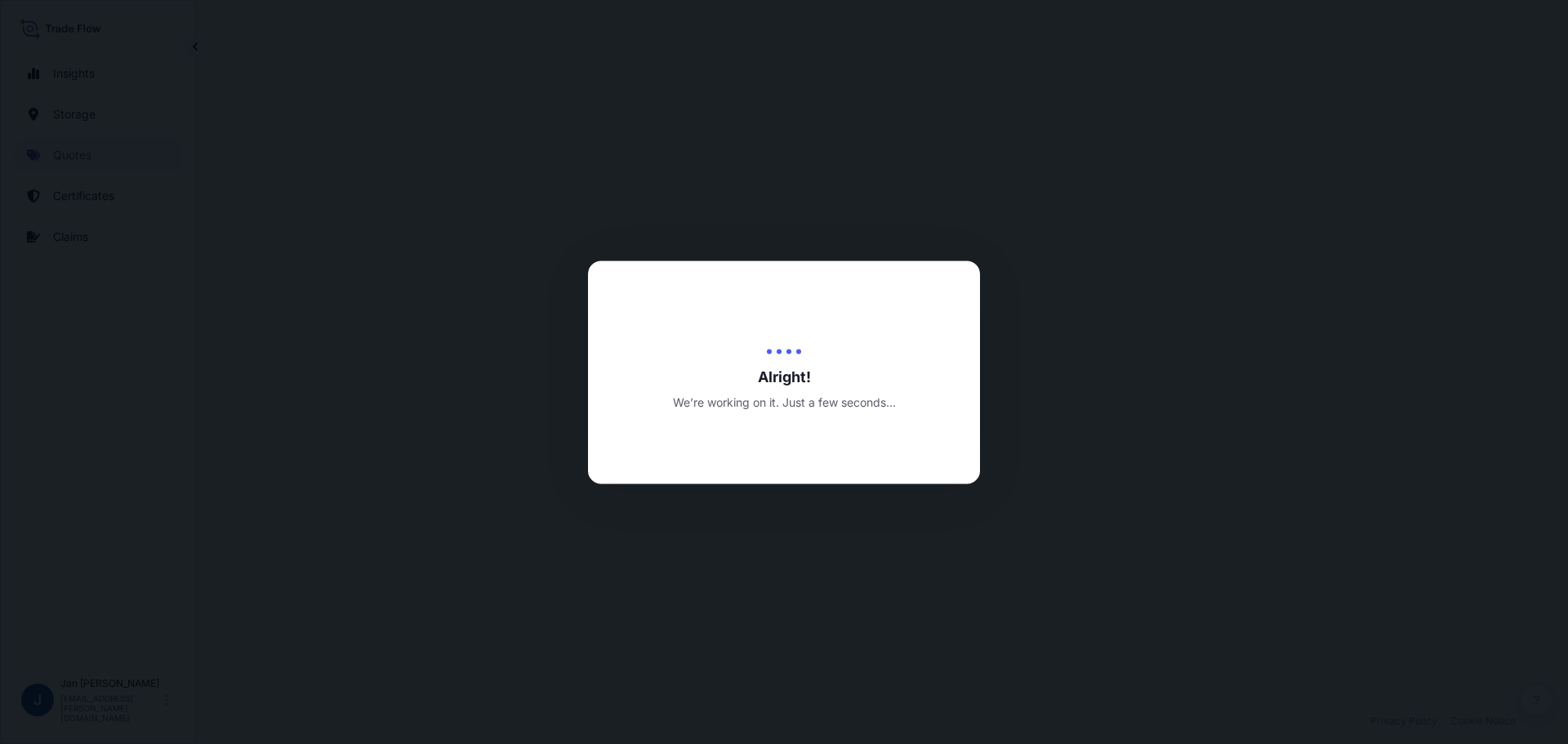
select select "Water"
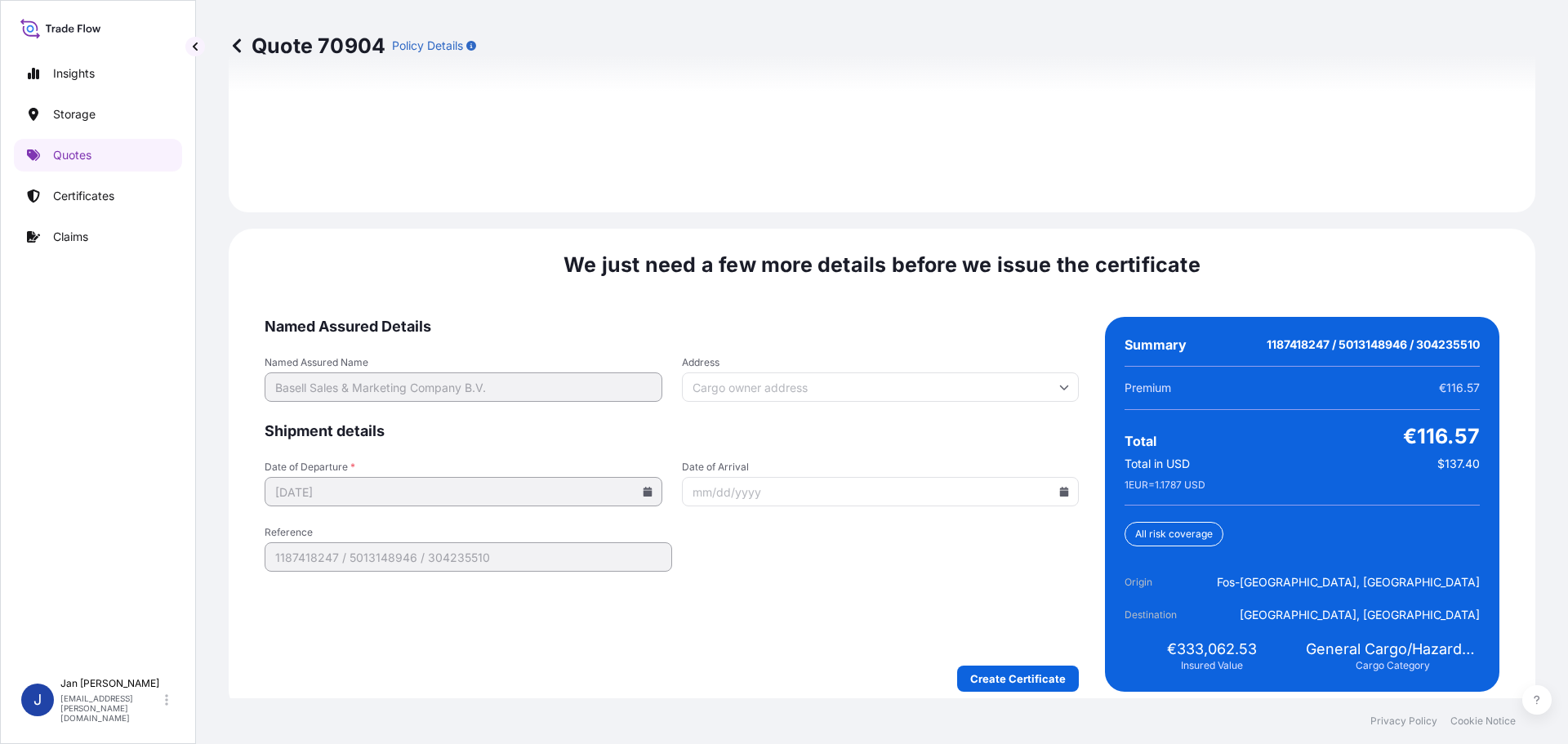
scroll to position [2372, 0]
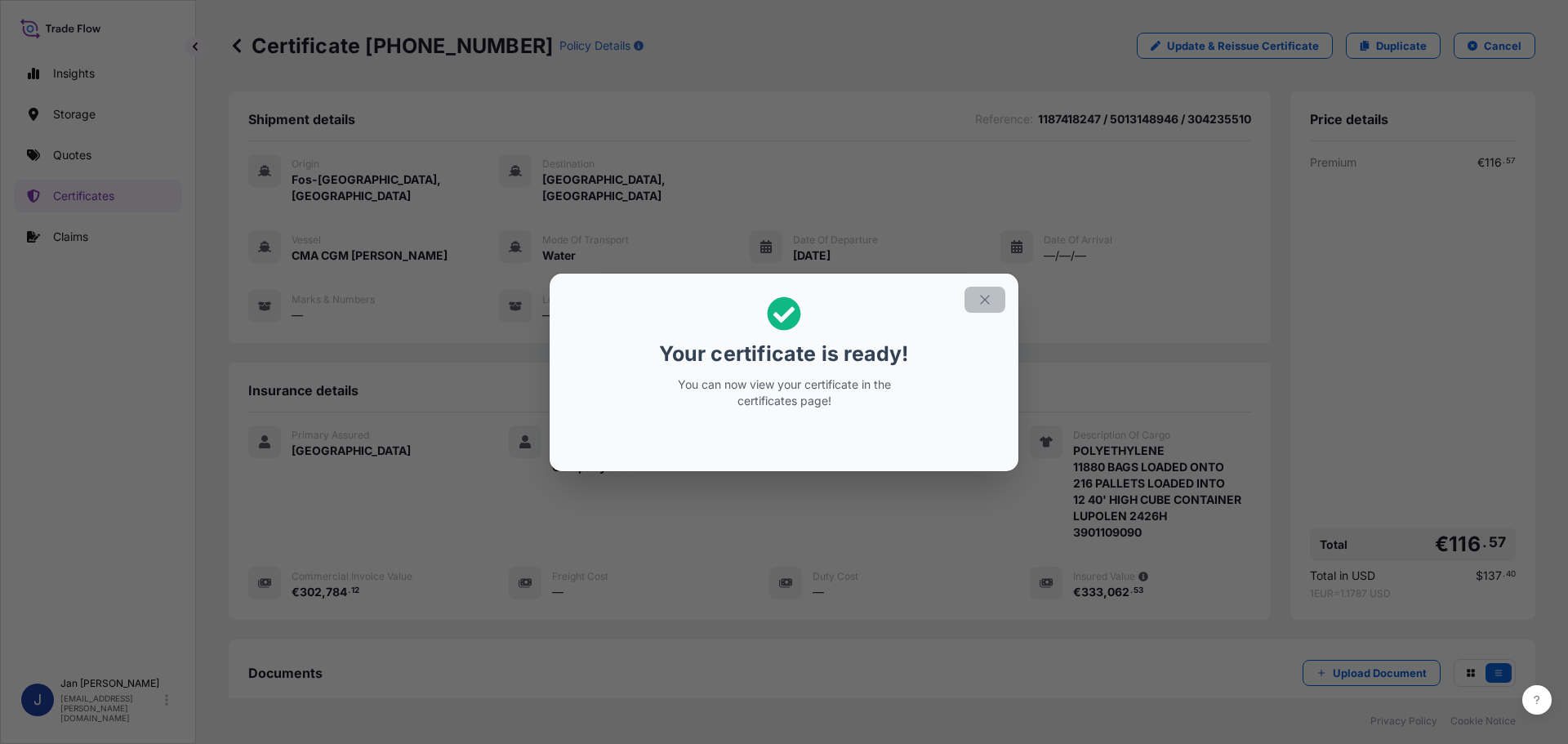
click at [988, 294] on icon "button" at bounding box center [985, 300] width 14 height 14
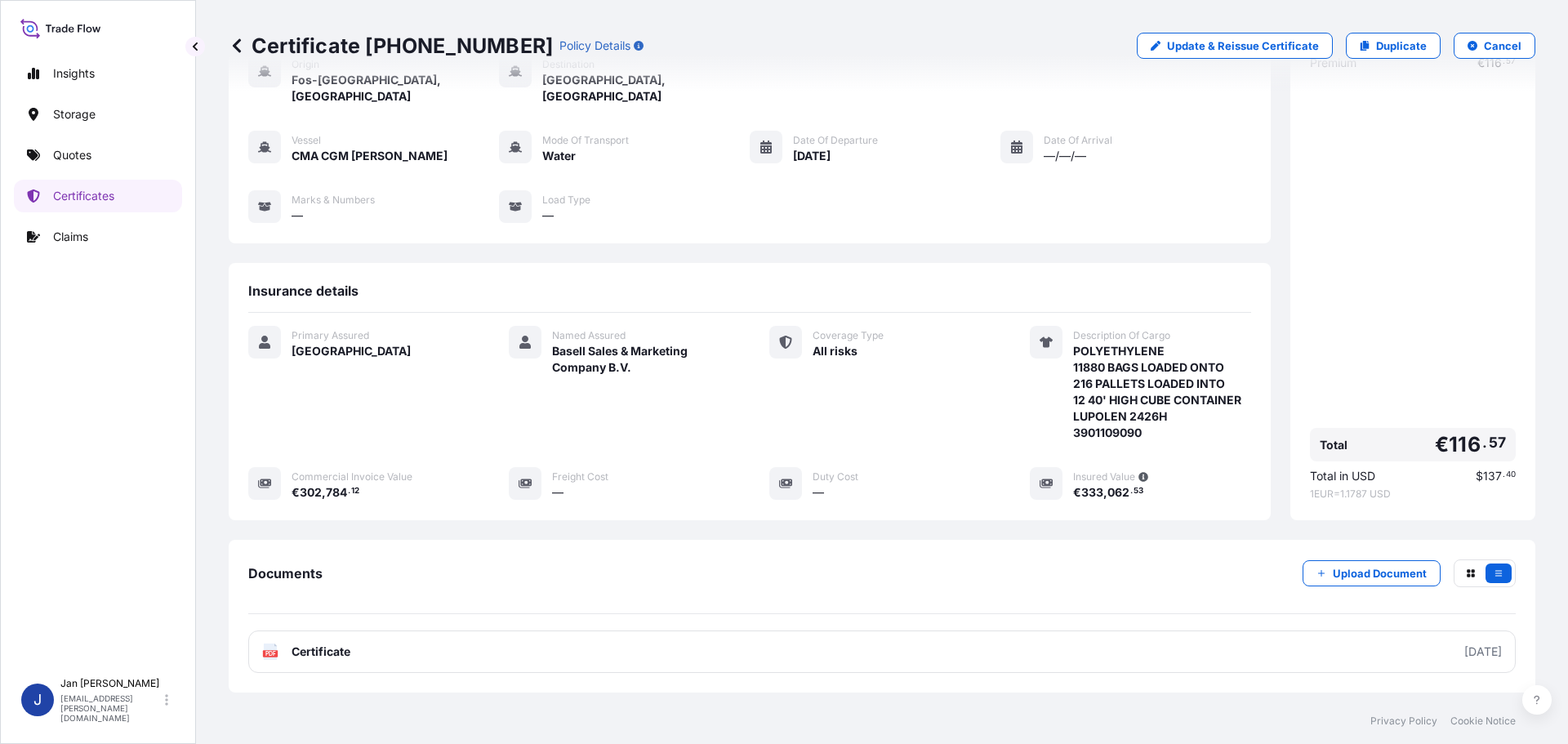
scroll to position [180, 0]
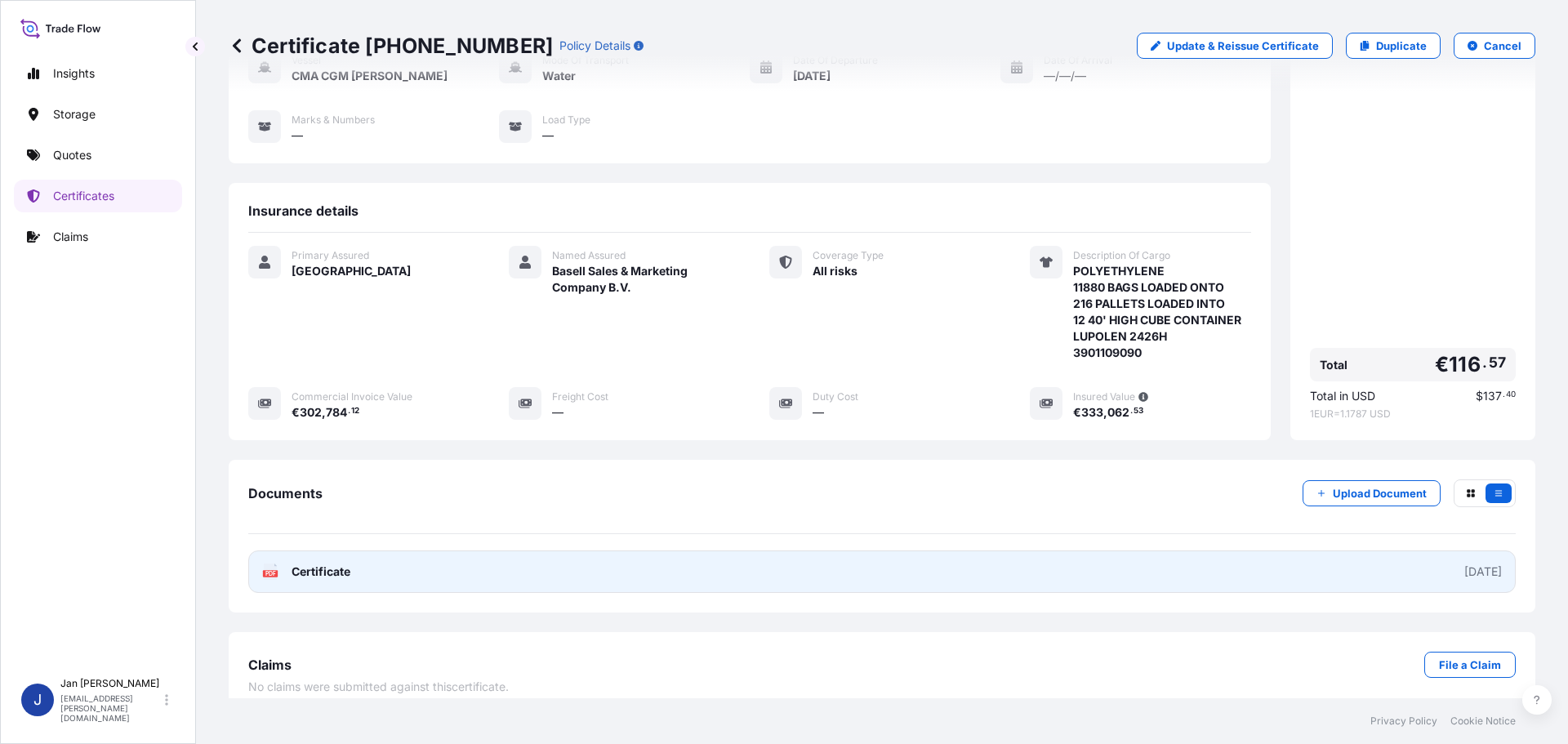
click at [375, 553] on link "PDF Certificate 2025-09-19" at bounding box center [882, 572] width 1267 height 42
click at [362, 553] on link "PDF Certificate 2025-09-19" at bounding box center [882, 572] width 1267 height 42
